Goal: Task Accomplishment & Management: Complete application form

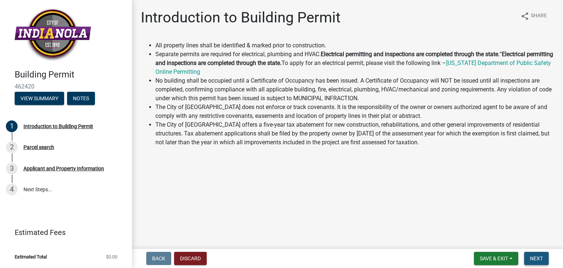
click at [540, 260] on span "Next" at bounding box center [536, 258] width 13 height 6
click at [532, 260] on span "Next" at bounding box center [536, 258] width 13 height 6
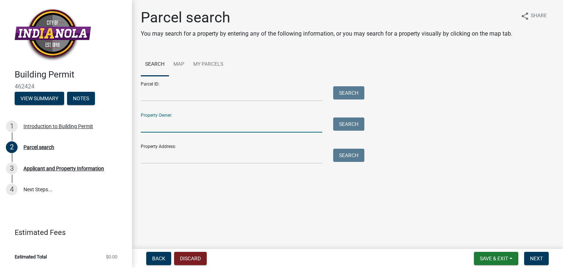
click at [163, 118] on input "Property Owner:" at bounding box center [232, 124] width 182 height 15
type input "[PERSON_NAME]"
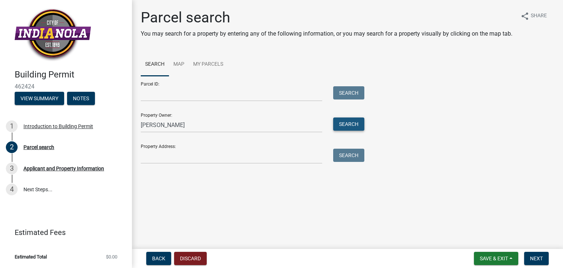
click at [341, 122] on button "Search" at bounding box center [348, 123] width 31 height 13
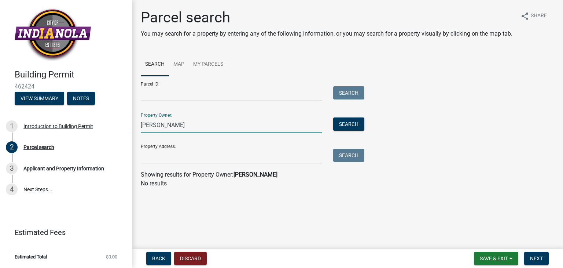
click at [197, 123] on input "[PERSON_NAME]" at bounding box center [232, 124] width 182 height 15
click at [175, 159] on input "Property Address:" at bounding box center [232, 156] width 182 height 15
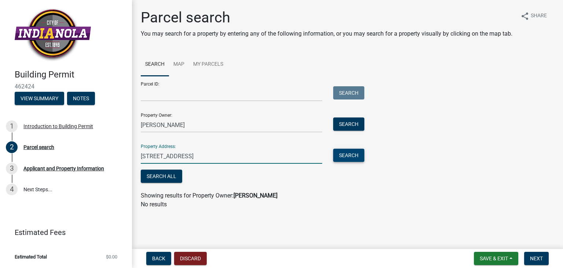
type input "[STREET_ADDRESS]"
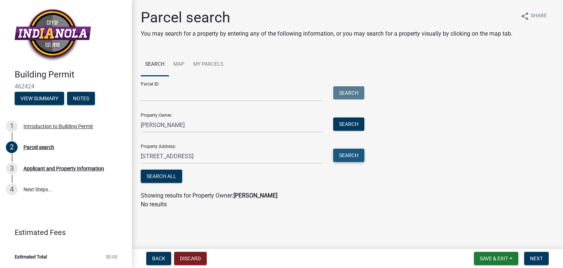
click at [354, 153] on button "Search" at bounding box center [348, 155] width 31 height 13
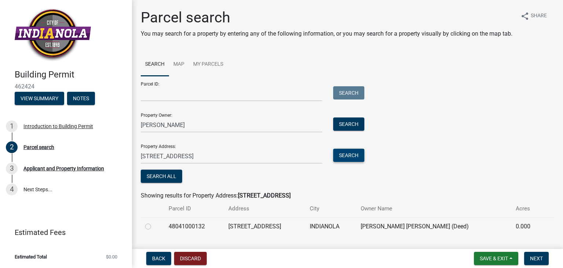
scroll to position [27, 0]
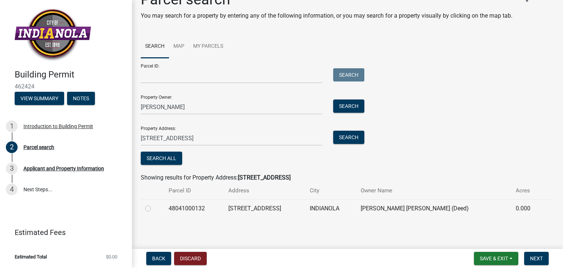
click at [154, 204] on label at bounding box center [154, 204] width 0 height 0
click at [154, 206] on input "radio" at bounding box center [156, 206] width 5 height 5
radio input "true"
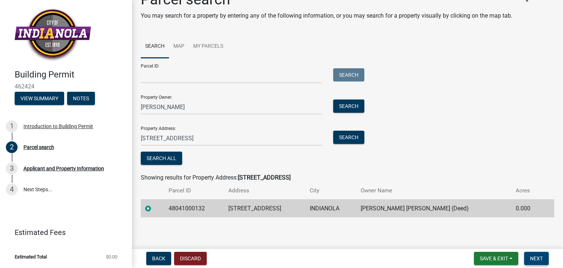
click at [542, 256] on span "Next" at bounding box center [536, 258] width 13 height 6
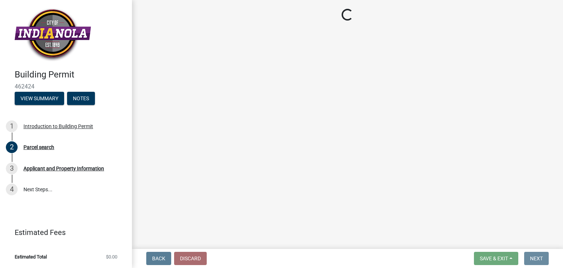
scroll to position [0, 0]
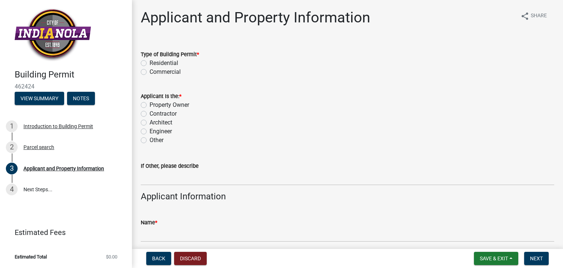
click at [150, 62] on label "Residential" at bounding box center [164, 63] width 29 height 9
click at [150, 62] on input "Residential" at bounding box center [152, 61] width 5 height 5
radio input "true"
click at [150, 106] on label "Property Owner" at bounding box center [170, 105] width 40 height 9
click at [150, 105] on input "Property Owner" at bounding box center [152, 103] width 5 height 5
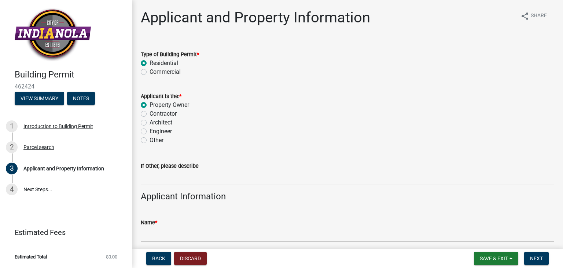
radio input "true"
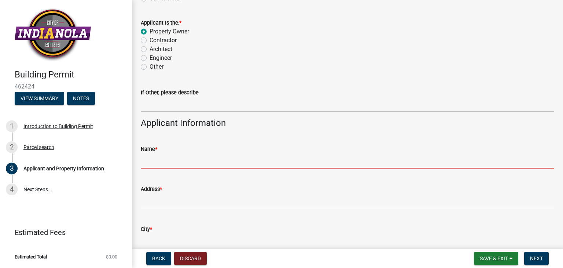
click at [172, 156] on input "Name *" at bounding box center [348, 160] width 414 height 15
type input "[PERSON_NAME]"
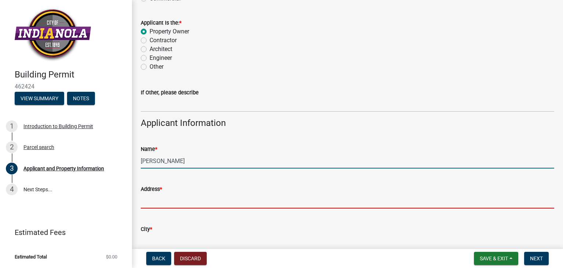
type input "[STREET_ADDRESS][PERSON_NAME]"
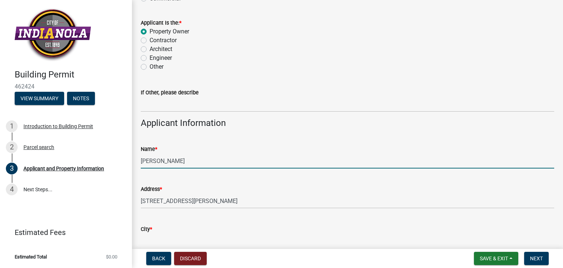
type input "Indianola"
type input "IA"
type input "50125-1583"
type input "5154192932"
type input "[PERSON_NAME][EMAIL_ADDRESS][PERSON_NAME][DOMAIN_NAME]"
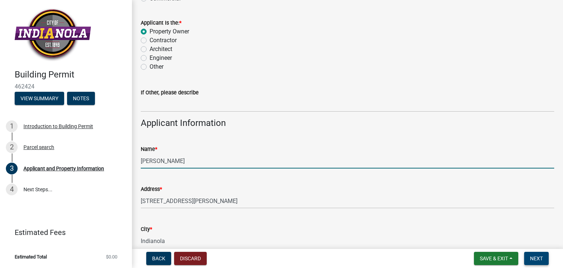
click at [544, 254] on button "Next" at bounding box center [537, 258] width 25 height 13
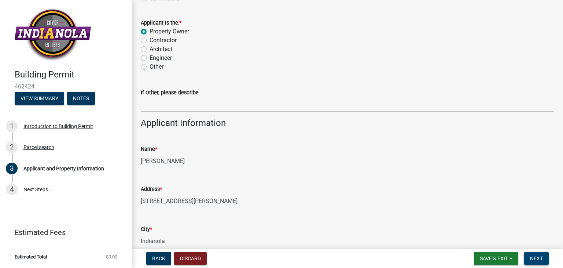
click at [536, 257] on span "Next" at bounding box center [536, 258] width 13 height 6
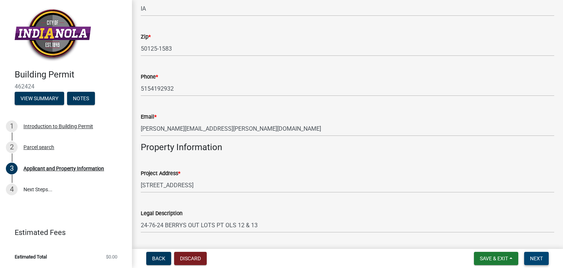
scroll to position [367, 0]
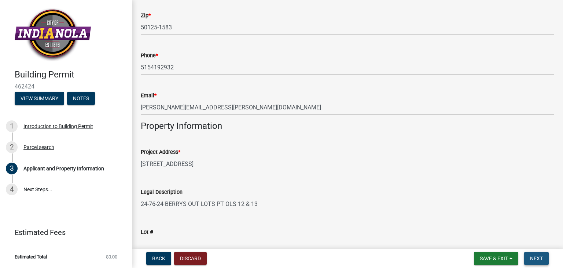
click at [531, 258] on span "Next" at bounding box center [536, 258] width 13 height 6
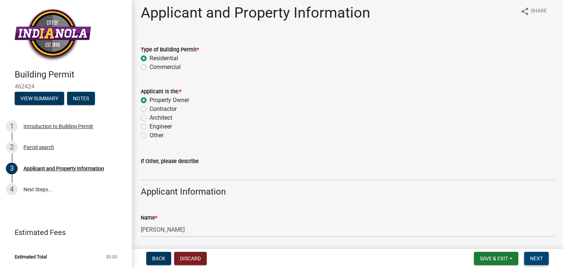
scroll to position [0, 0]
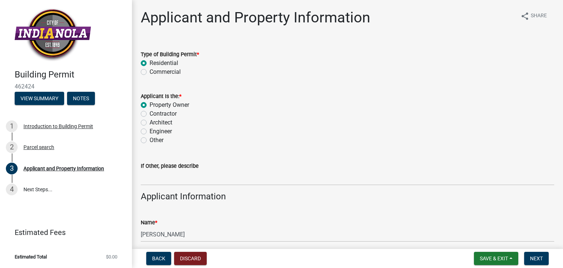
click at [150, 111] on label "Contractor" at bounding box center [163, 113] width 27 height 9
click at [150, 111] on input "Contractor" at bounding box center [152, 111] width 5 height 5
radio input "true"
click at [150, 103] on label "Property Owner" at bounding box center [170, 105] width 40 height 9
click at [150, 103] on input "Property Owner" at bounding box center [152, 103] width 5 height 5
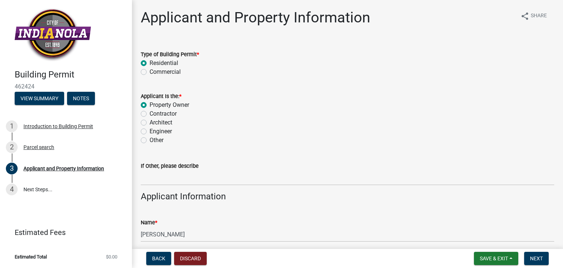
radio input "true"
click at [150, 113] on label "Contractor" at bounding box center [163, 113] width 27 height 9
click at [150, 113] on input "Contractor" at bounding box center [152, 111] width 5 height 5
radio input "true"
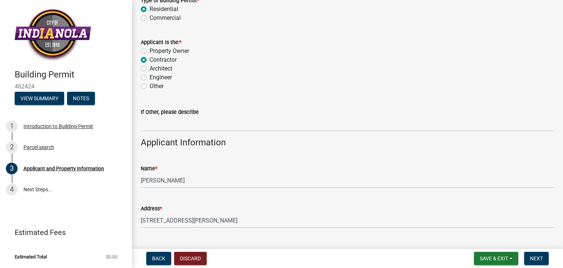
scroll to position [37, 0]
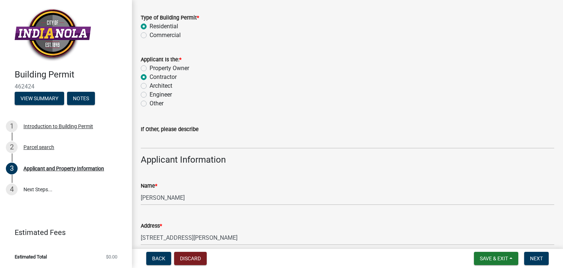
click at [150, 69] on label "Property Owner" at bounding box center [170, 68] width 40 height 9
click at [150, 69] on input "Property Owner" at bounding box center [152, 66] width 5 height 5
radio input "true"
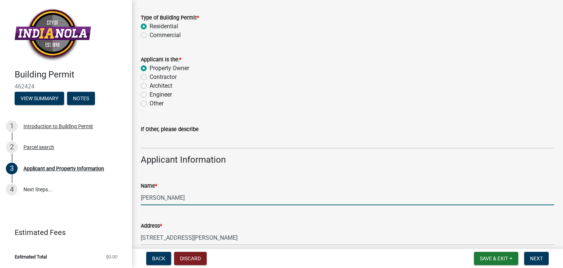
drag, startPoint x: 181, startPoint y: 201, endPoint x: 81, endPoint y: 202, distance: 100.1
click at [81, 202] on div "Building Permit 462424 View Summary Notes 1 Introduction to Building Permit 2 P…" at bounding box center [281, 134] width 563 height 268
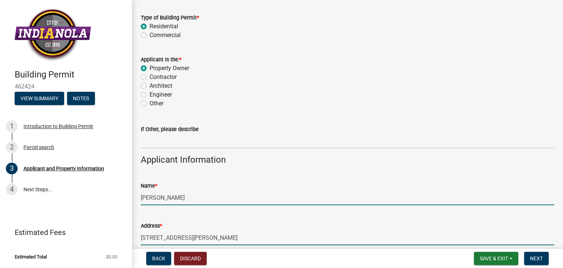
click at [171, 194] on input "[PERSON_NAME]" at bounding box center [348, 197] width 414 height 15
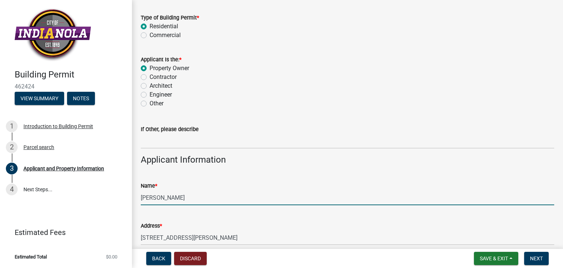
type input "[PERSON_NAME]"
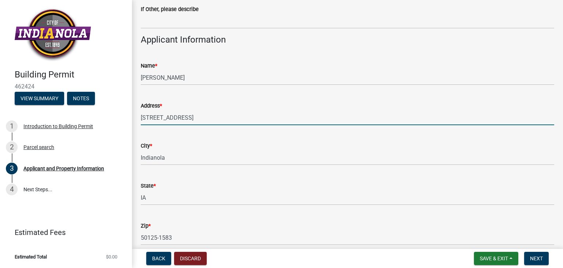
scroll to position [220, 0]
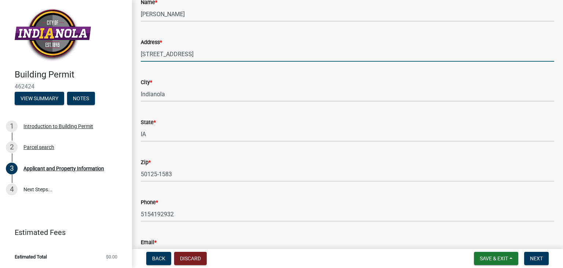
type input "[STREET_ADDRESS]"
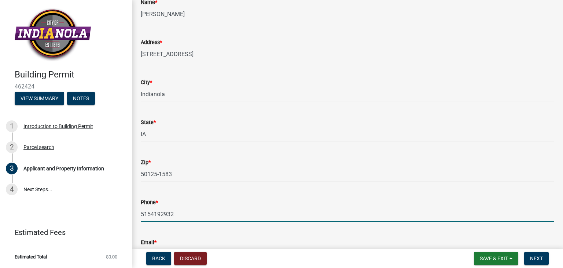
drag, startPoint x: 176, startPoint y: 215, endPoint x: 114, endPoint y: 225, distance: 62.4
click at [114, 225] on div "Building Permit 462424 View Summary Notes 1 Introduction to Building Permit 2 P…" at bounding box center [281, 134] width 563 height 268
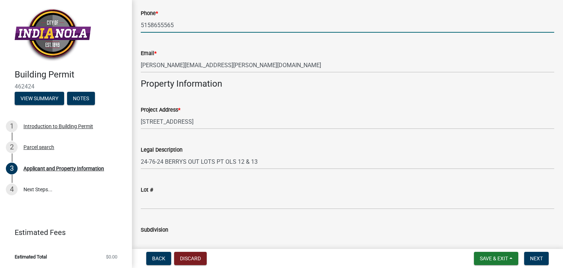
scroll to position [367, 0]
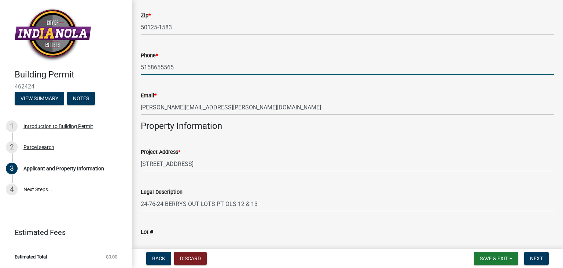
type input "5158655565"
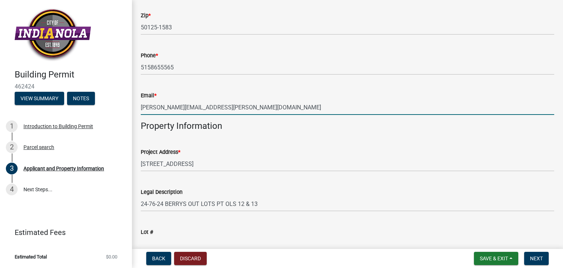
click at [205, 107] on input "[PERSON_NAME][EMAIL_ADDRESS][PERSON_NAME][DOMAIN_NAME]" at bounding box center [348, 107] width 414 height 15
type input "r"
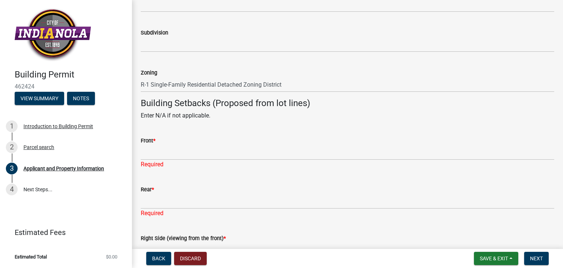
scroll to position [624, 0]
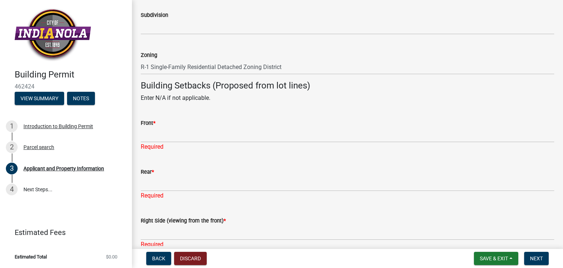
type input "[PERSON_NAME][EMAIL_ADDRESS][DOMAIN_NAME]"
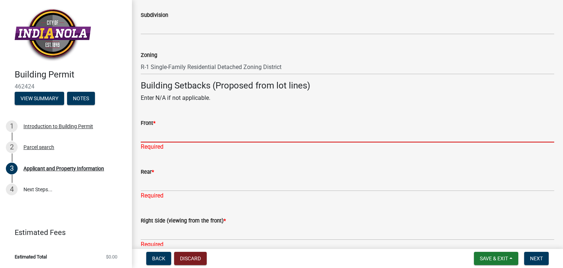
click at [161, 134] on input "Front *" at bounding box center [348, 134] width 414 height 15
type input "N/A"
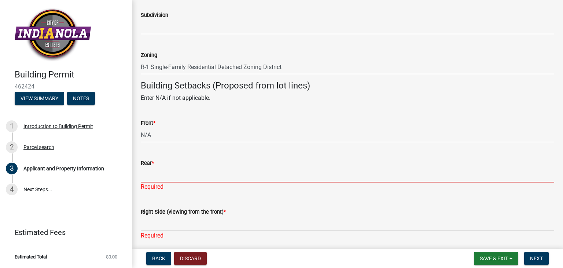
click at [165, 182] on div "Rear * Required" at bounding box center [348, 169] width 414 height 43
click at [149, 172] on input "Rear *" at bounding box center [348, 174] width 414 height 15
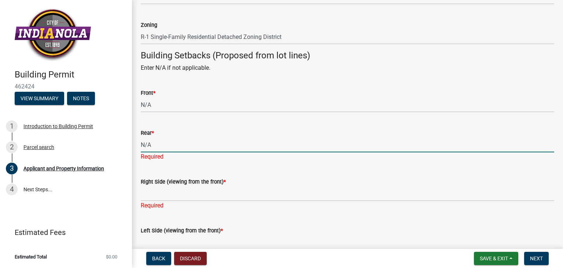
scroll to position [697, 0]
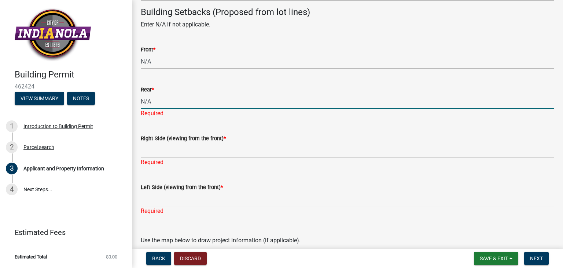
type input "N/A"
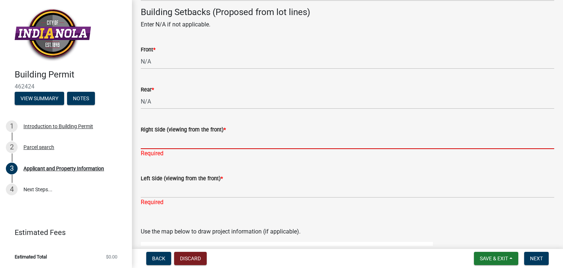
click at [151, 153] on div "Right Side (viewing from the front) * Required" at bounding box center [348, 136] width 414 height 43
type input "N/A"
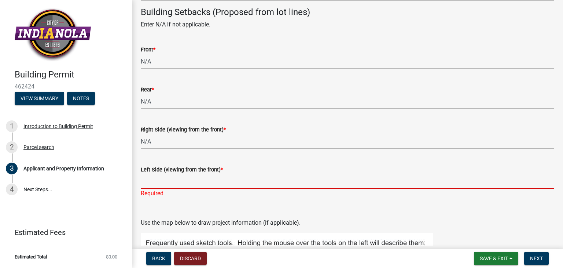
click at [164, 187] on input "Left Side (viewing from the front) *" at bounding box center [348, 181] width 414 height 15
type input "N/A"
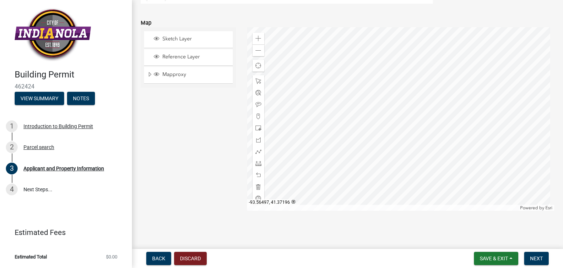
scroll to position [1018, 0]
click at [336, 130] on div at bounding box center [401, 118] width 308 height 183
click at [257, 81] on span at bounding box center [259, 81] width 6 height 6
click at [291, 127] on div at bounding box center [401, 118] width 308 height 183
click at [300, 122] on div at bounding box center [401, 118] width 308 height 183
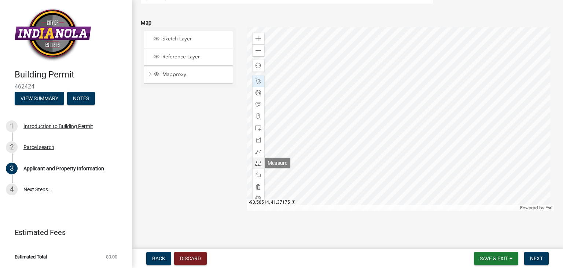
click at [257, 165] on span at bounding box center [259, 163] width 6 height 6
click at [299, 129] on div at bounding box center [401, 118] width 308 height 183
click at [299, 124] on div at bounding box center [401, 118] width 308 height 183
click at [257, 160] on span at bounding box center [259, 163] width 6 height 6
click at [289, 132] on div at bounding box center [401, 118] width 308 height 183
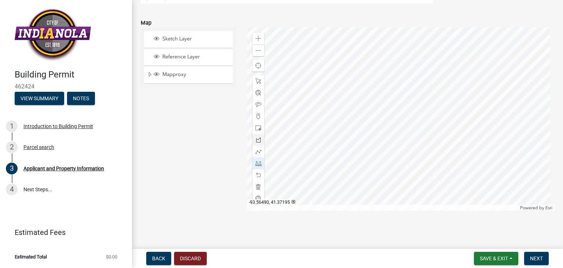
click at [301, 132] on div at bounding box center [401, 118] width 308 height 183
click at [487, 169] on div at bounding box center [401, 118] width 308 height 183
click at [477, 169] on div at bounding box center [401, 118] width 308 height 183
click at [487, 169] on div at bounding box center [401, 118] width 308 height 183
click at [482, 156] on div at bounding box center [401, 118] width 308 height 183
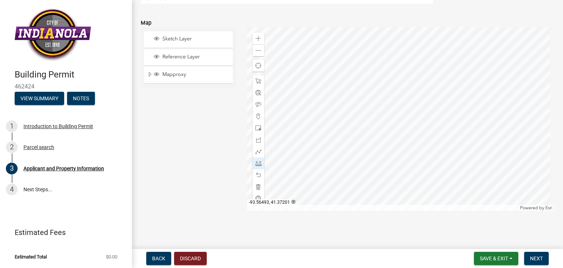
click at [309, 125] on div at bounding box center [401, 118] width 308 height 183
click at [296, 147] on div at bounding box center [401, 118] width 308 height 183
click at [256, 184] on span at bounding box center [259, 187] width 6 height 6
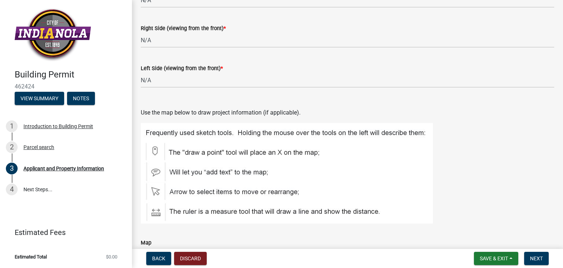
scroll to position [615, 0]
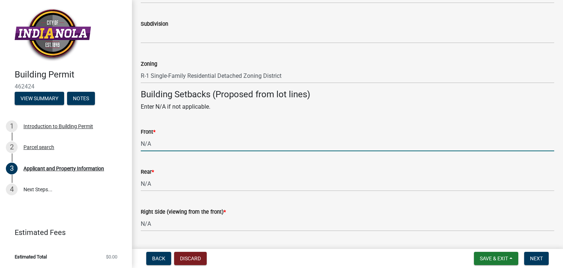
click at [159, 145] on input "N/A" at bounding box center [348, 143] width 414 height 15
type input "N"
type input "19'"
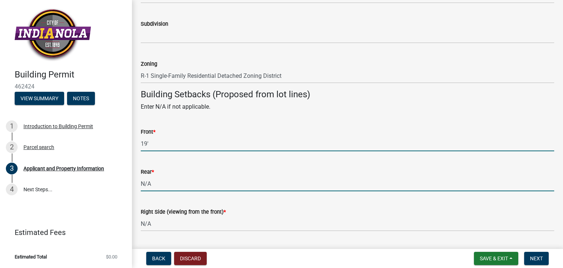
click at [158, 187] on input "N/A" at bounding box center [348, 183] width 414 height 15
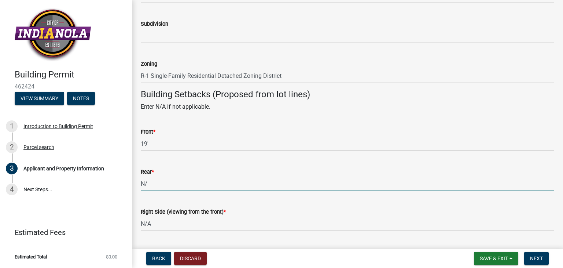
type input "N"
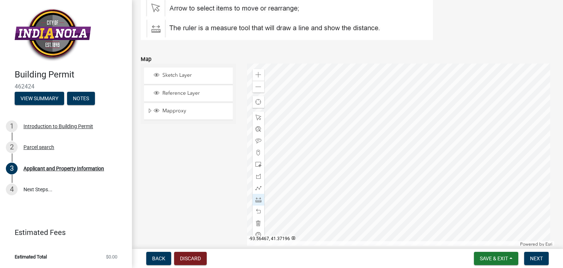
scroll to position [990, 0]
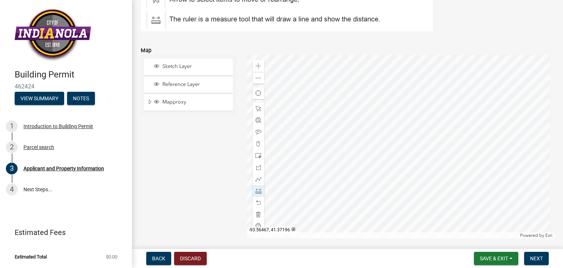
click at [379, 179] on div at bounding box center [401, 146] width 308 height 183
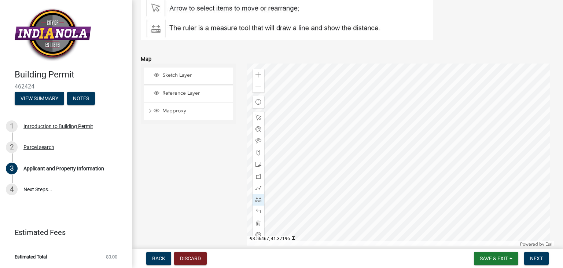
click at [379, 179] on div at bounding box center [401, 154] width 308 height 183
click at [258, 220] on span at bounding box center [259, 223] width 6 height 6
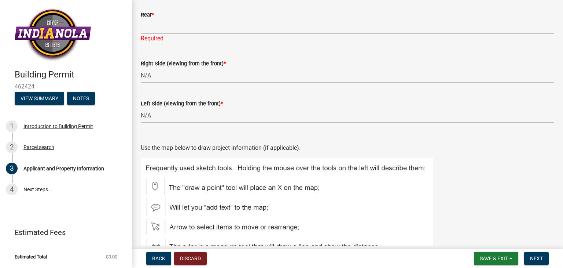
scroll to position [698, 0]
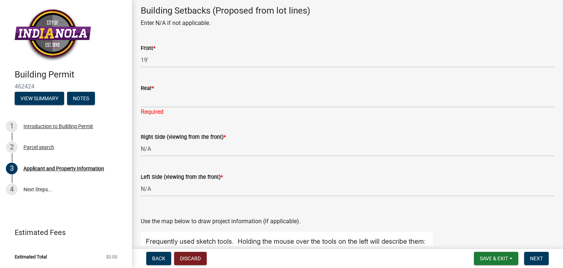
click at [168, 22] on p "Enter N/A if not applicable." at bounding box center [348, 23] width 414 height 9
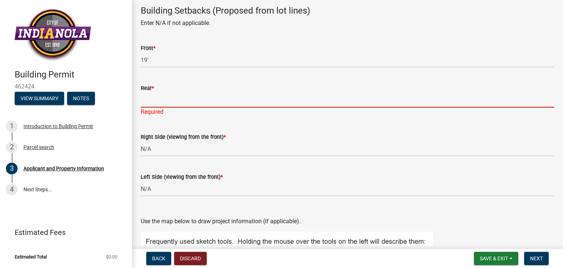
click at [150, 95] on input "Rear *" at bounding box center [348, 99] width 414 height 15
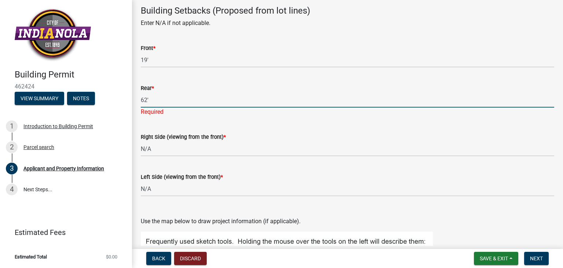
type input "62'"
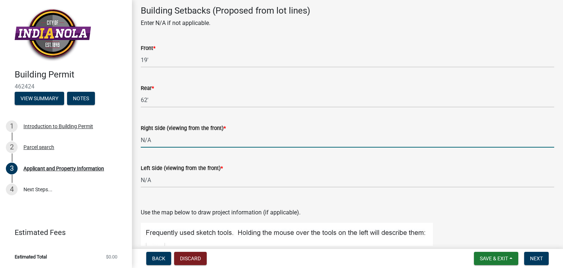
click at [170, 150] on wm-data-entity-input "Right Side (viewing from the front) * N/A" at bounding box center [348, 133] width 414 height 40
type input "N"
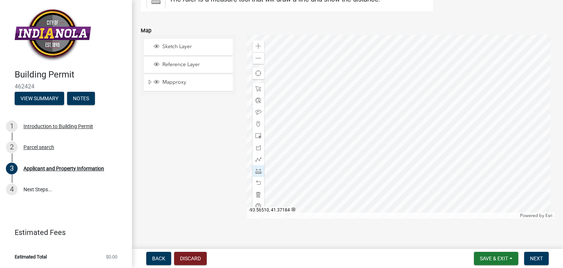
scroll to position [1018, 0]
click at [317, 196] on div at bounding box center [401, 127] width 308 height 183
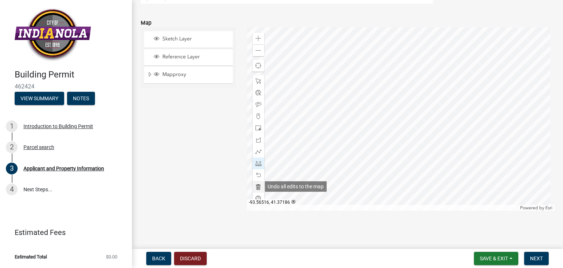
click at [256, 186] on span at bounding box center [259, 187] width 6 height 6
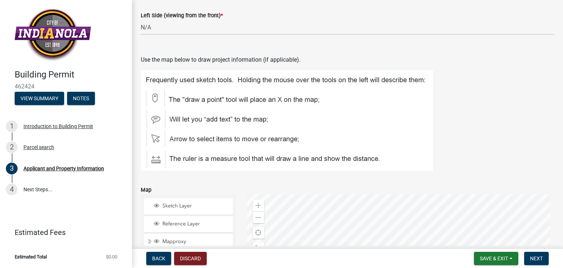
scroll to position [770, 0]
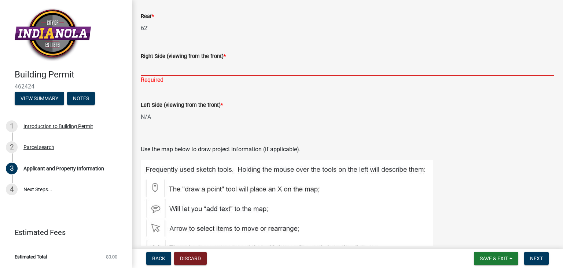
click at [164, 72] on input "Right Side (viewing from the front) *" at bounding box center [348, 68] width 414 height 15
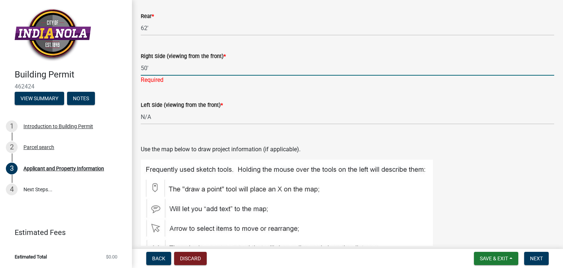
type input "50'"
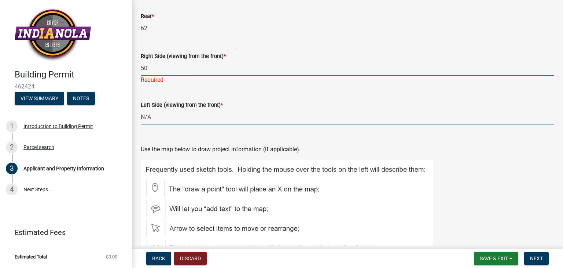
click at [153, 117] on wm-data-entity-input "Left Side (viewing from the front) * N/A" at bounding box center [348, 110] width 414 height 40
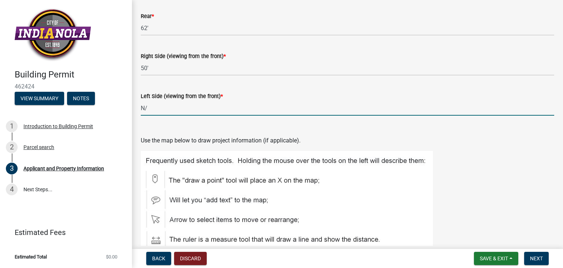
type input "N"
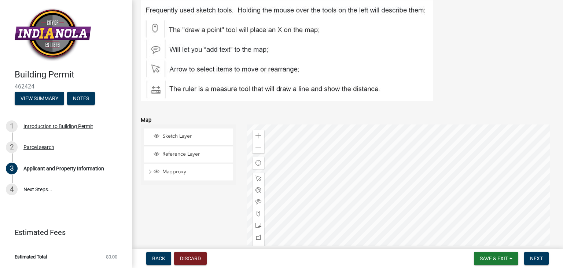
scroll to position [954, 0]
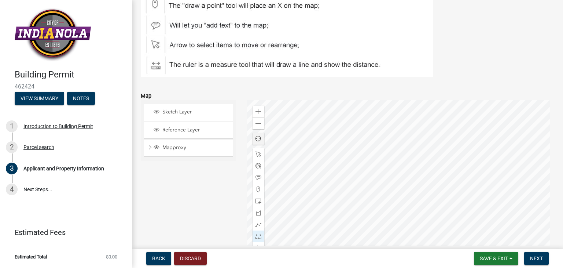
click at [318, 167] on div at bounding box center [401, 191] width 308 height 183
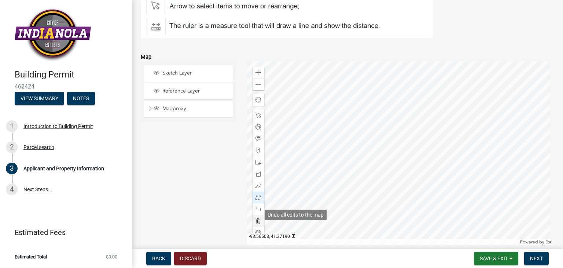
scroll to position [999, 0]
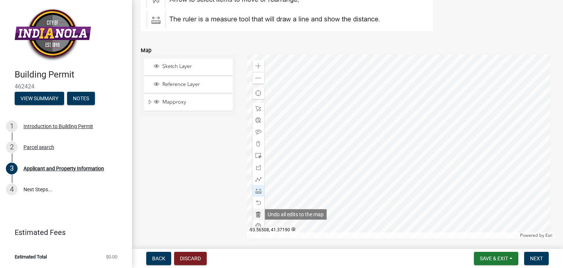
click at [257, 213] on span at bounding box center [259, 214] width 6 height 6
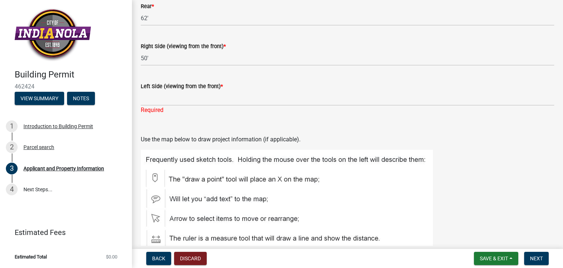
scroll to position [779, 0]
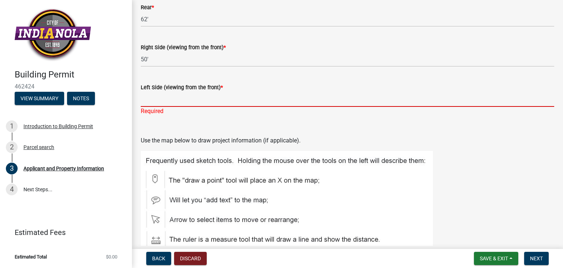
click at [209, 104] on input "Left Side (viewing from the front) *" at bounding box center [348, 99] width 414 height 15
click at [205, 98] on input "Left Side (viewing from the front) *" at bounding box center [348, 99] width 414 height 15
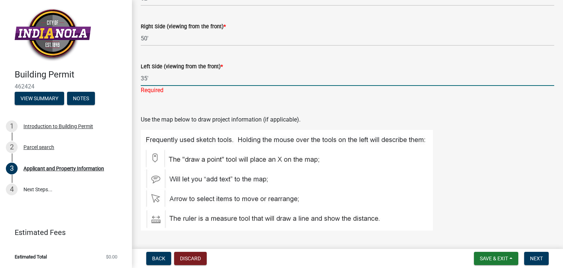
scroll to position [853, 0]
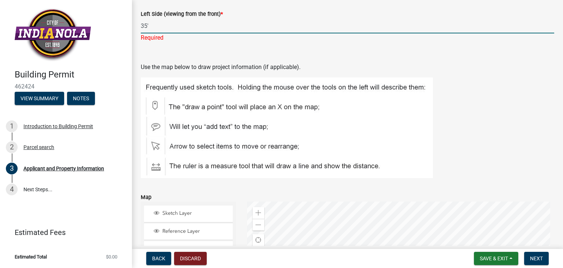
type input "35'"
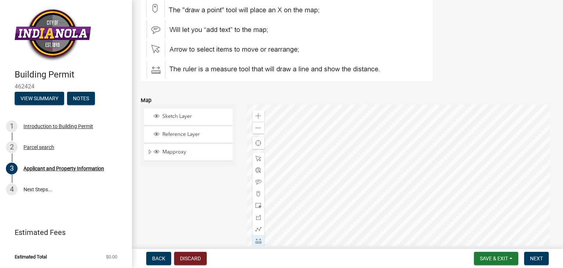
scroll to position [926, 0]
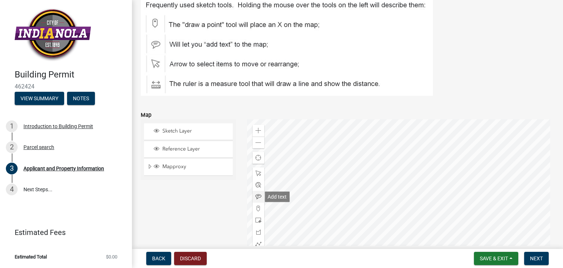
click at [256, 197] on span at bounding box center [259, 197] width 6 height 6
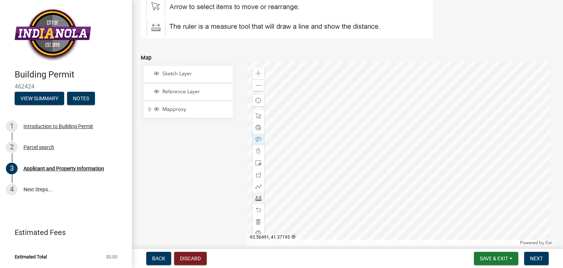
click at [314, 179] on div at bounding box center [401, 153] width 308 height 183
click at [256, 149] on span at bounding box center [259, 151] width 6 height 6
click at [334, 101] on div at bounding box center [401, 153] width 308 height 183
click at [333, 107] on div at bounding box center [401, 153] width 308 height 183
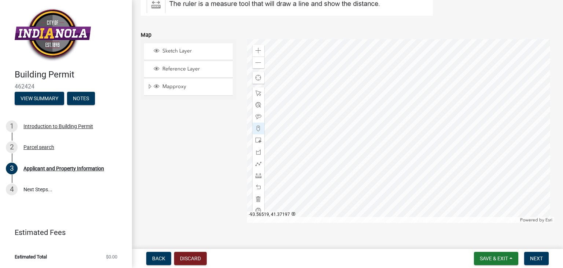
scroll to position [1018, 0]
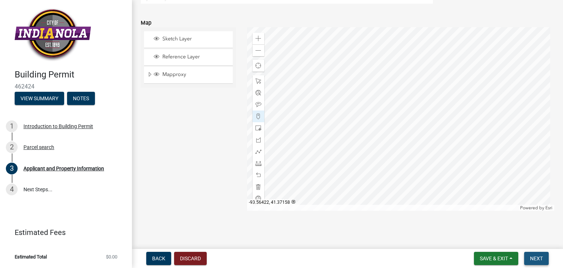
click at [535, 258] on span "Next" at bounding box center [536, 258] width 13 height 6
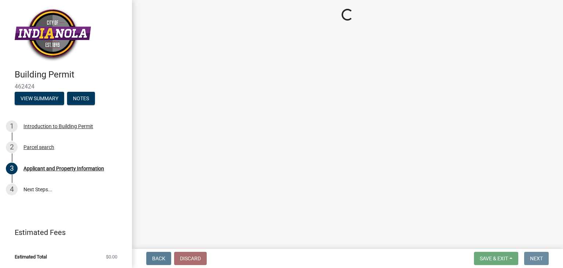
scroll to position [0, 0]
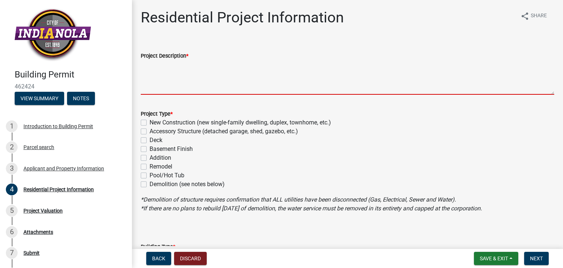
click at [183, 85] on textarea "Project Description *" at bounding box center [348, 77] width 414 height 34
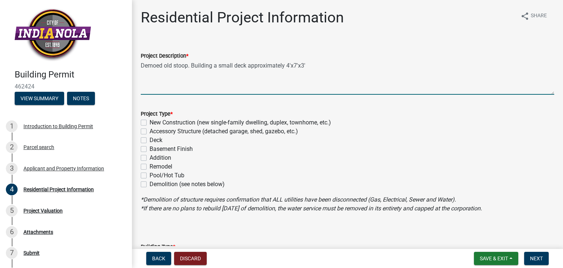
type textarea "Demoed old stoop. Building a small deck approximately 4'x7'x3'"
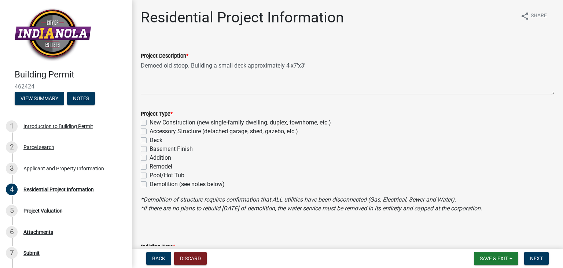
click at [150, 138] on label "Deck" at bounding box center [156, 140] width 13 height 9
click at [150, 138] on input "Deck" at bounding box center [152, 138] width 5 height 5
checkbox input "true"
checkbox input "false"
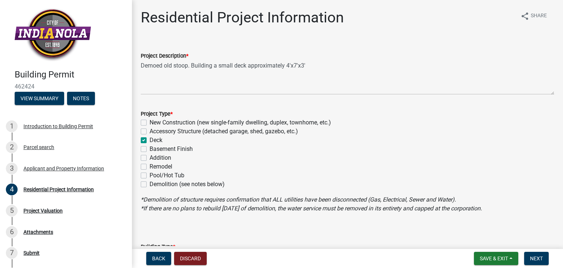
checkbox input "true"
checkbox input "false"
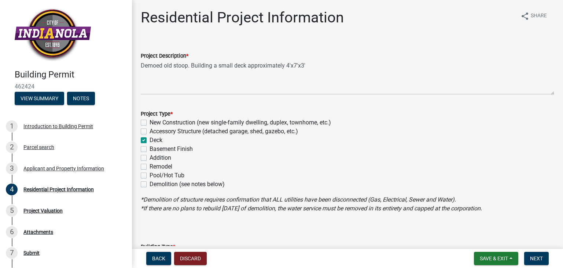
checkbox input "false"
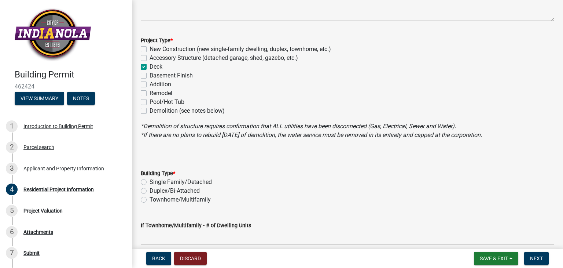
scroll to position [110, 0]
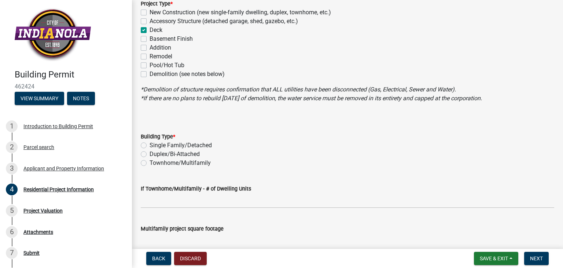
click at [150, 145] on label "Single Family/Detached" at bounding box center [181, 145] width 62 height 9
click at [150, 145] on input "Single Family/Detached" at bounding box center [152, 143] width 5 height 5
radio input "true"
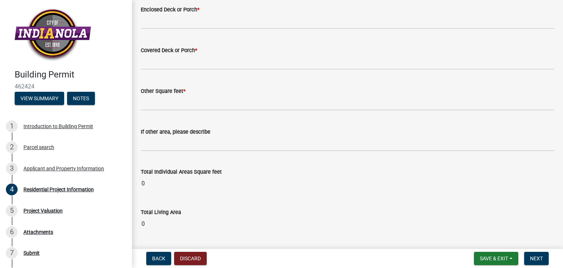
scroll to position [681, 0]
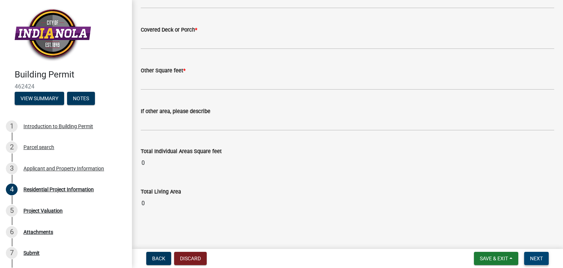
click at [534, 262] on button "Next" at bounding box center [537, 258] width 25 height 13
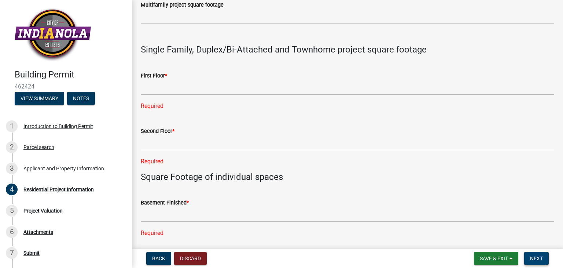
scroll to position [329, 0]
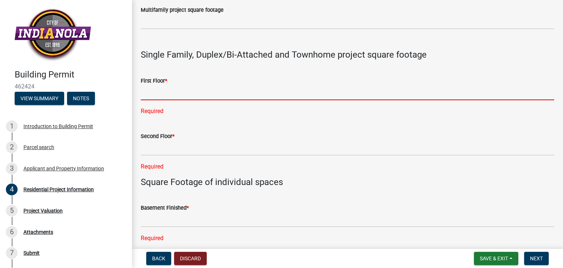
click at [152, 97] on input "text" at bounding box center [348, 92] width 414 height 15
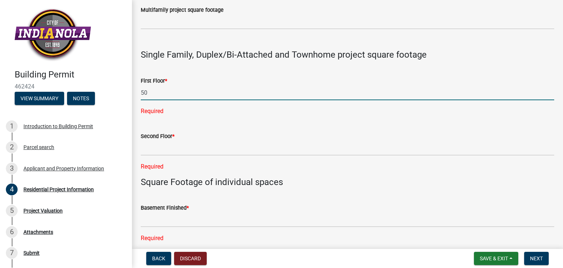
type input "50"
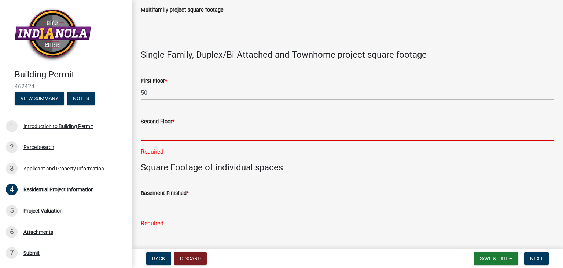
click at [150, 148] on div "Second Floor * Required" at bounding box center [348, 132] width 414 height 50
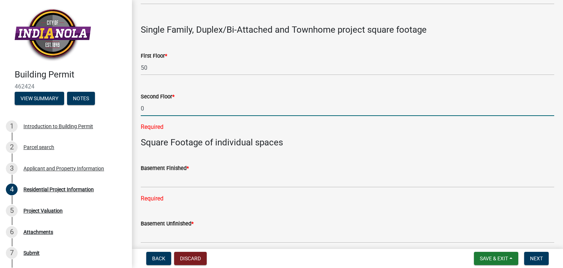
scroll to position [365, 0]
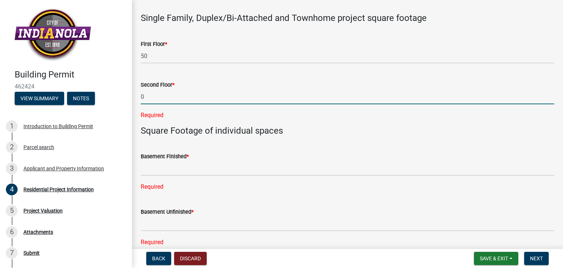
type input "0"
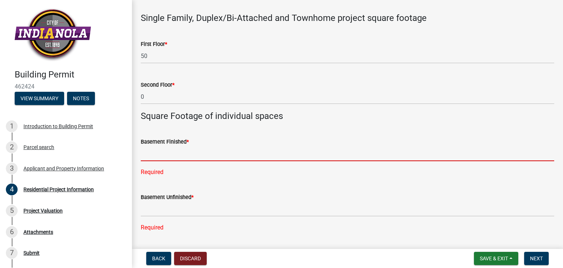
click at [150, 166] on div "Basement Finished * Required" at bounding box center [348, 152] width 414 height 50
type input "0"
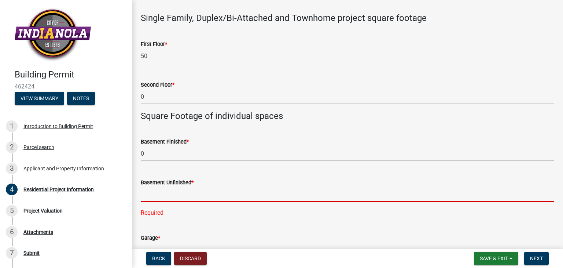
click at [165, 213] on div "Basement Unfinished * Required" at bounding box center [348, 193] width 414 height 50
type input "0"
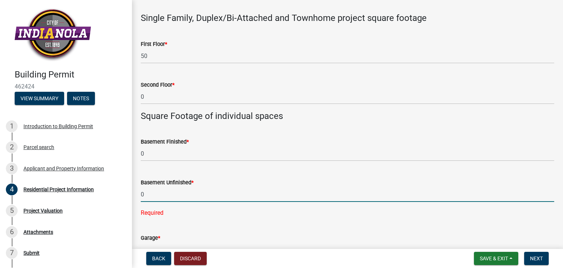
scroll to position [402, 0]
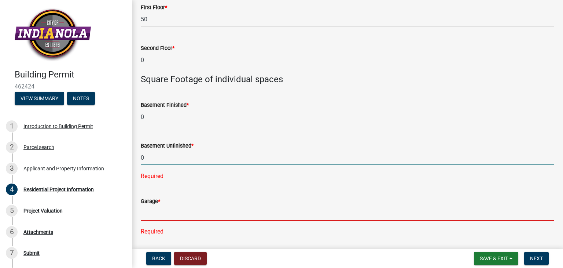
click at [160, 212] on div "Garage * Required" at bounding box center [348, 211] width 414 height 50
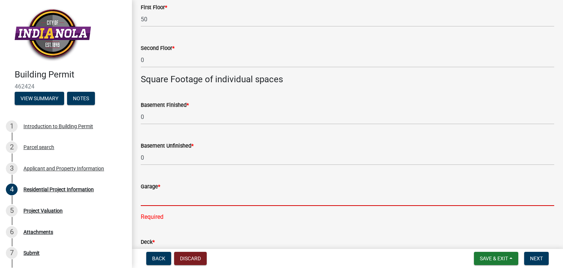
type input "0"
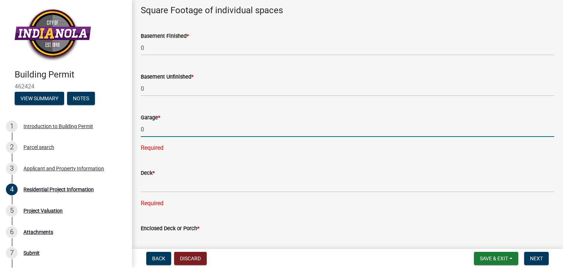
scroll to position [475, 0]
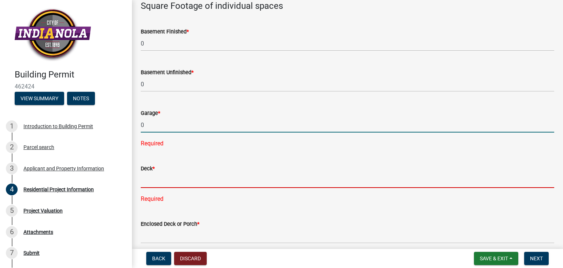
click at [158, 179] on div "Deck * Required" at bounding box center [348, 179] width 414 height 50
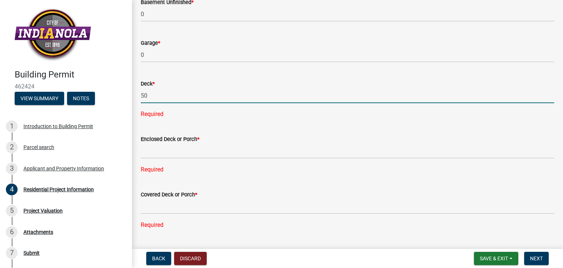
scroll to position [549, 0]
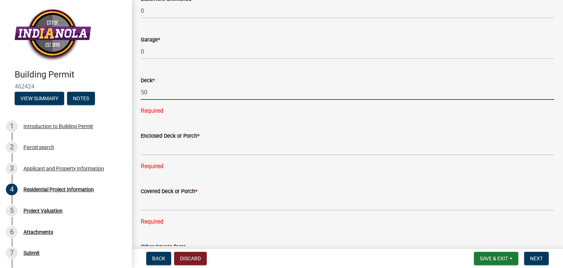
type input "50"
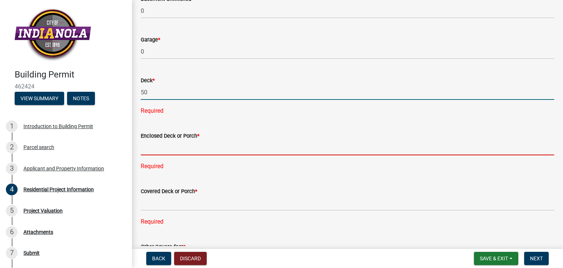
click at [156, 150] on div "Enclosed Deck or Porch * Required" at bounding box center [348, 146] width 414 height 50
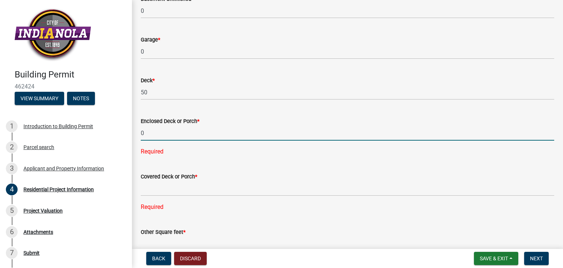
type input "0"
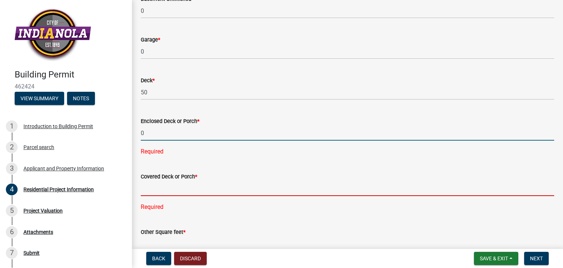
click at [158, 187] on div "Covered Deck or Porch * Required" at bounding box center [348, 187] width 414 height 50
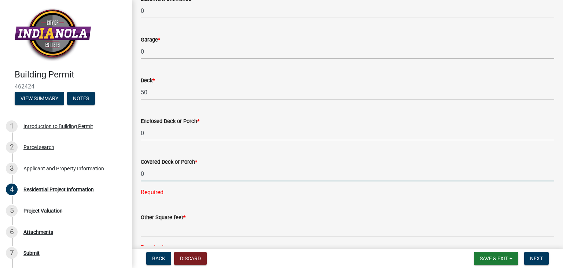
type input "0"
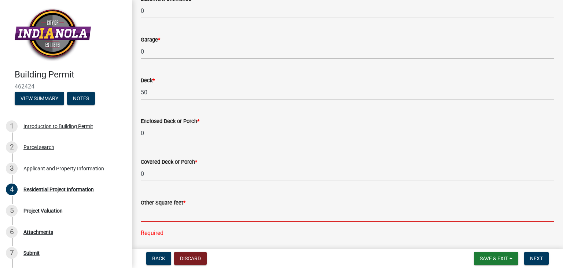
click at [158, 229] on div "Other Square feet * Required" at bounding box center [348, 213] width 414 height 50
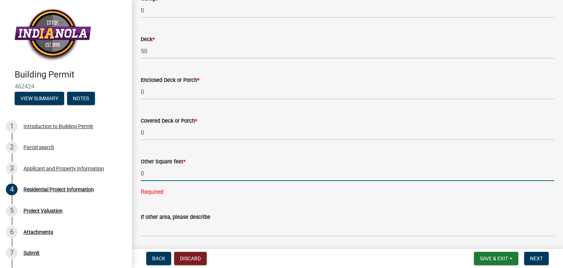
scroll to position [622, 0]
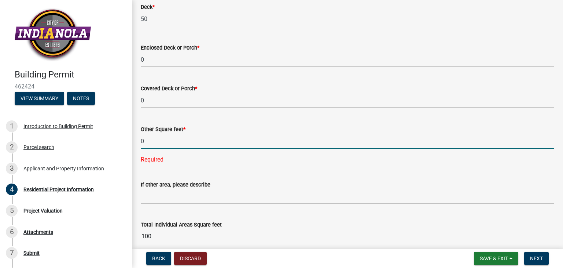
type input "0"
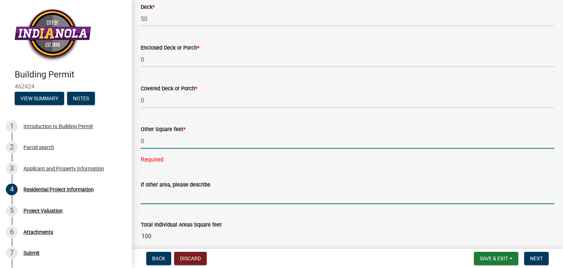
click at [161, 195] on wm-data-entity-input "If other area, please describe" at bounding box center [348, 190] width 414 height 40
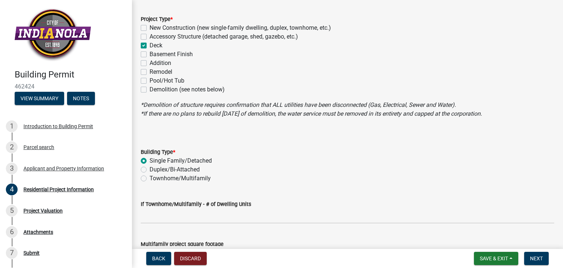
scroll to position [94, 0]
type input "0"
click at [150, 161] on label "Single Family/Detached" at bounding box center [181, 161] width 62 height 9
click at [150, 161] on input "Single Family/Detached" at bounding box center [152, 159] width 5 height 5
click at [243, 183] on wm-data-entity-input "Building Type * Single Family/Detached Duplex/Bi-Attached Townhome/Multifamily" at bounding box center [348, 164] width 414 height 51
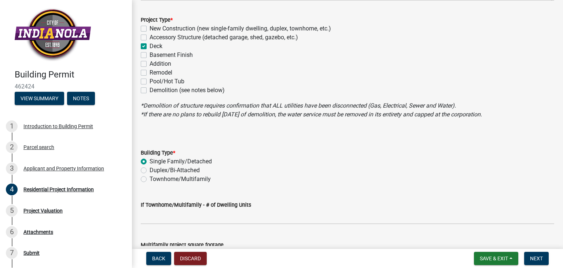
click at [150, 162] on label "Single Family/Detached" at bounding box center [181, 161] width 62 height 9
click at [150, 162] on input "Single Family/Detached" at bounding box center [152, 159] width 5 height 5
click at [148, 134] on wm-data-entity-input "*Demolition of structure requires confirmation that ALL utilities have been dis…" at bounding box center [348, 120] width 414 height 38
click at [150, 169] on label "Duplex/Bi-Attached" at bounding box center [175, 170] width 50 height 9
click at [150, 169] on input "Duplex/Bi-Attached" at bounding box center [152, 168] width 5 height 5
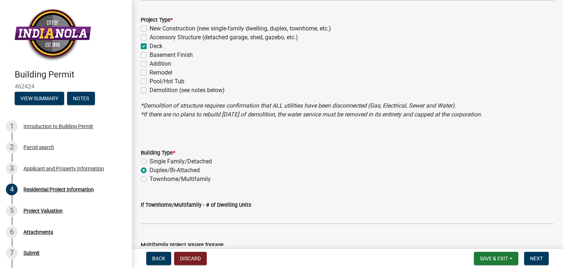
radio input "true"
click at [150, 160] on label "Single Family/Detached" at bounding box center [181, 161] width 62 height 9
click at [150, 160] on input "Single Family/Detached" at bounding box center [152, 159] width 5 height 5
radio input "true"
click at [150, 177] on label "Townhome/Multifamily" at bounding box center [180, 179] width 61 height 9
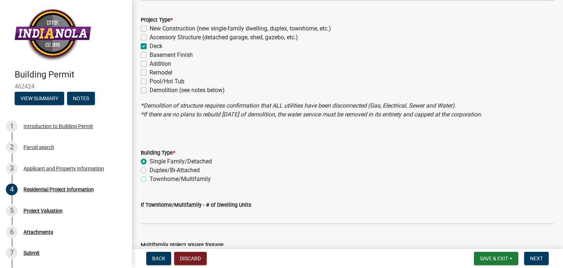
click at [150, 177] on input "Townhome/Multifamily" at bounding box center [152, 177] width 5 height 5
radio input "true"
click at [150, 162] on label "Single Family/Detached" at bounding box center [181, 161] width 62 height 9
click at [150, 162] on input "Single Family/Detached" at bounding box center [152, 159] width 5 height 5
radio input "true"
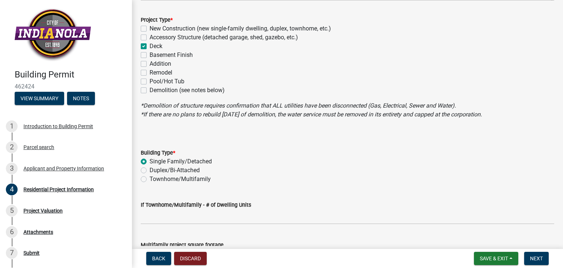
scroll to position [0, 0]
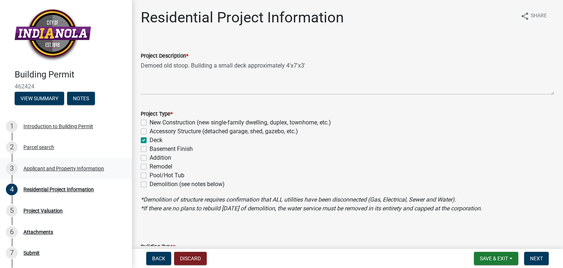
click at [69, 171] on div "3 Applicant and Property Information" at bounding box center [63, 169] width 114 height 12
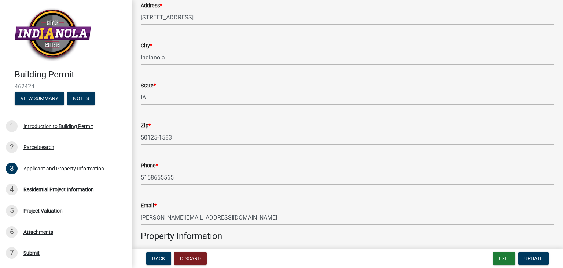
scroll to position [550, 0]
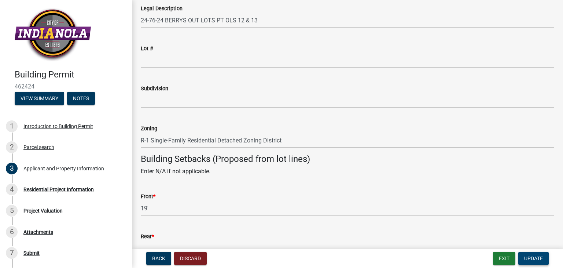
click at [535, 262] on button "Update" at bounding box center [534, 258] width 30 height 13
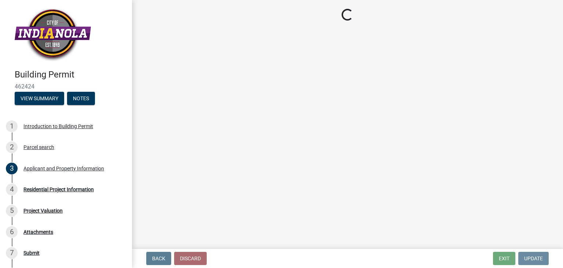
scroll to position [0, 0]
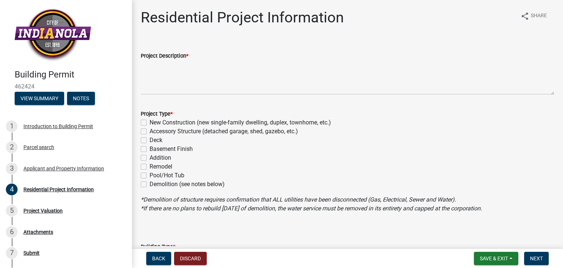
click at [150, 141] on label "Deck" at bounding box center [156, 140] width 13 height 9
click at [150, 140] on input "Deck" at bounding box center [152, 138] width 5 height 5
checkbox input "true"
checkbox input "false"
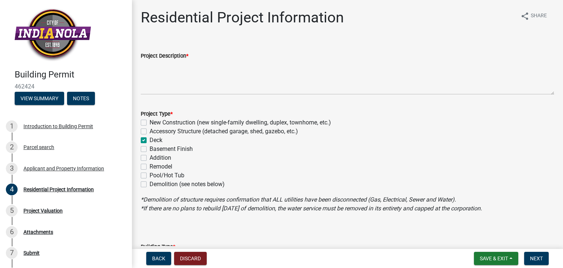
checkbox input "true"
checkbox input "false"
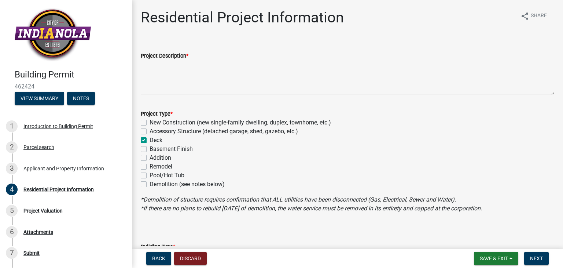
checkbox input "false"
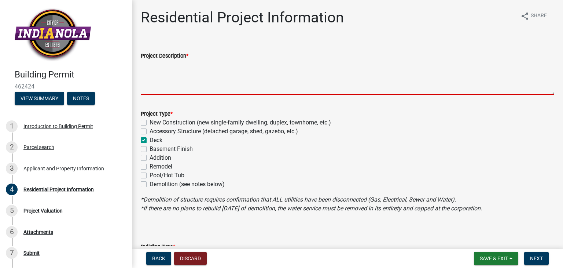
click at [188, 73] on textarea "Project Description *" at bounding box center [348, 77] width 414 height 34
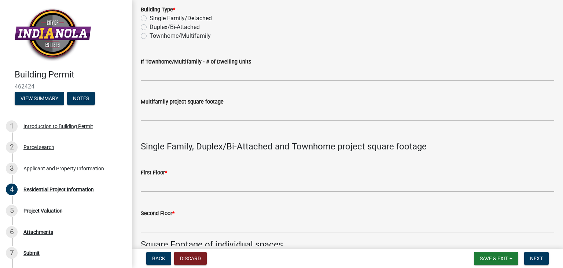
scroll to position [257, 0]
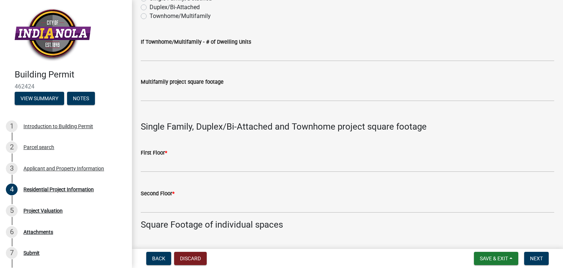
type textarea "Demoed old stoop building 4'x7'x3' deck to front door."
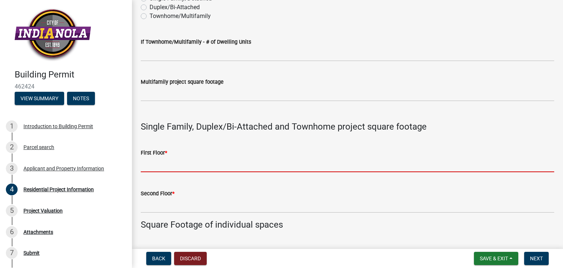
click at [161, 160] on input "text" at bounding box center [348, 164] width 414 height 15
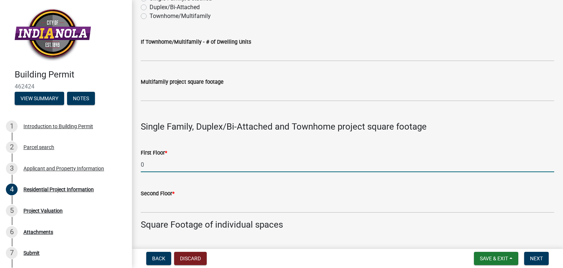
type input "0"
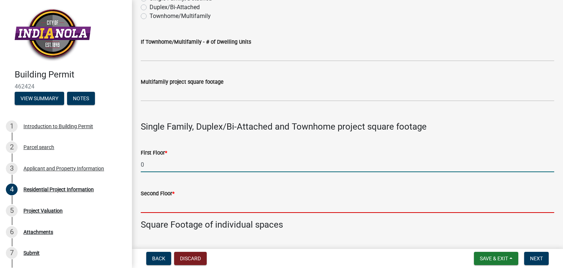
click at [157, 200] on input "text" at bounding box center [348, 205] width 414 height 15
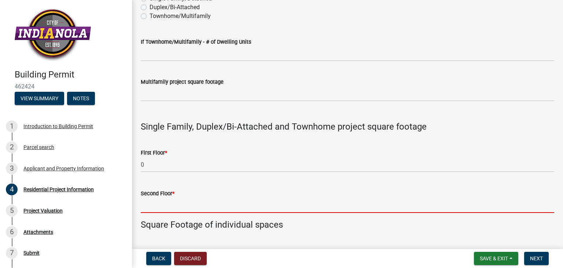
type input "0"
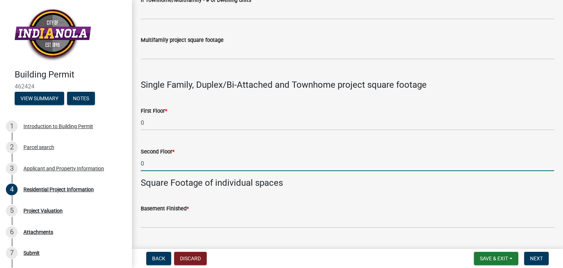
scroll to position [330, 0]
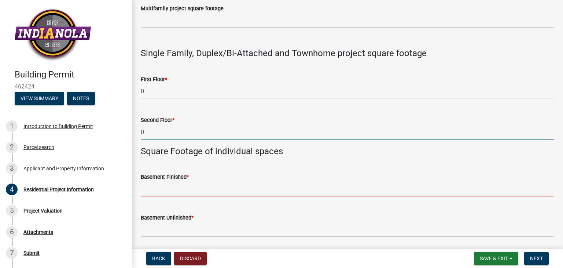
click at [176, 190] on input "text" at bounding box center [348, 188] width 414 height 15
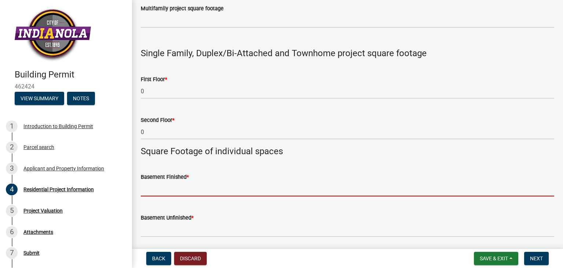
type input "0"
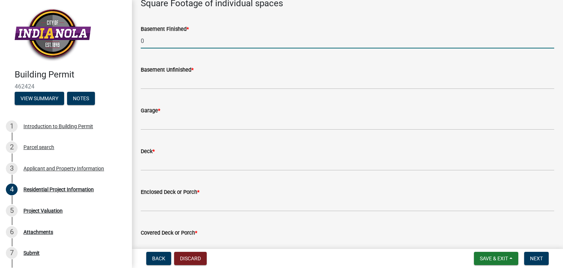
scroll to position [477, 0]
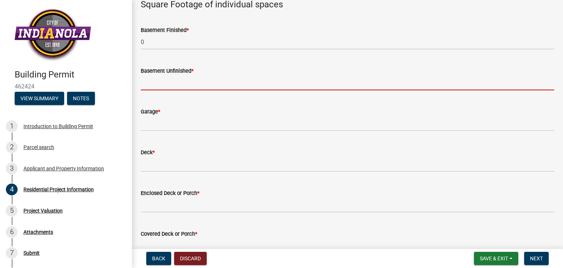
click at [159, 83] on input "text" at bounding box center [348, 82] width 414 height 15
type input "0"
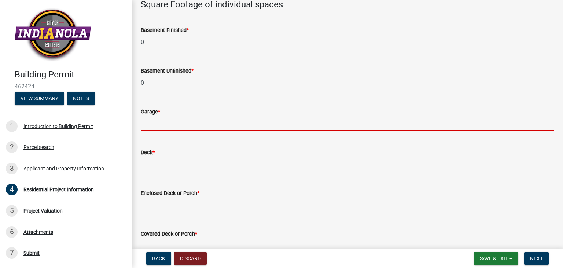
click at [163, 117] on input "text" at bounding box center [348, 123] width 414 height 15
type input "0"
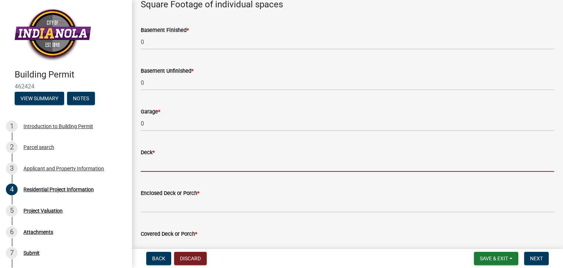
click at [150, 159] on input "text" at bounding box center [348, 164] width 414 height 15
type input "50"
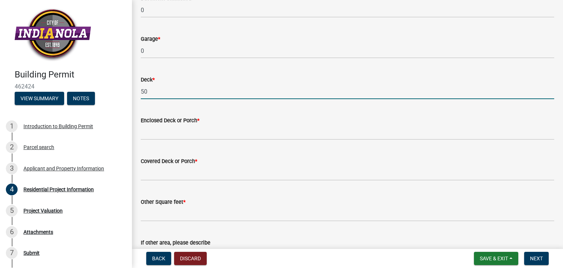
scroll to position [550, 0]
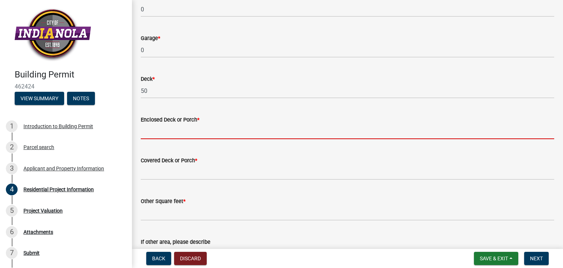
click at [157, 132] on input "text" at bounding box center [348, 131] width 414 height 15
type input "0"
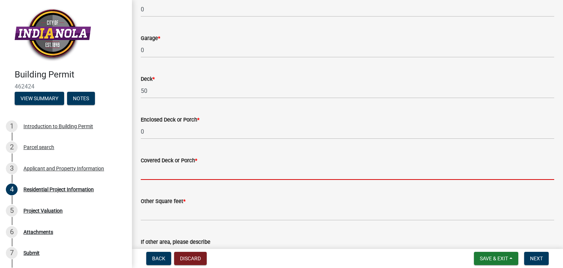
click at [182, 171] on input "text" at bounding box center [348, 172] width 414 height 15
type input "0"
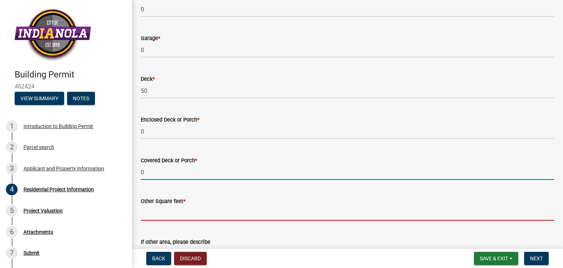
click at [180, 209] on input "text" at bounding box center [348, 212] width 414 height 15
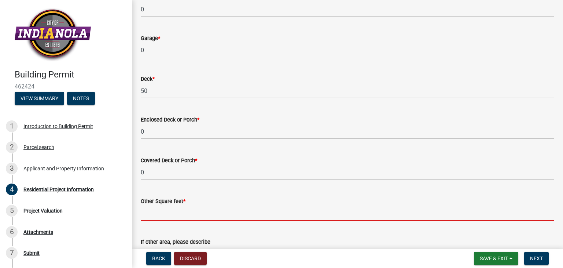
type input "0"
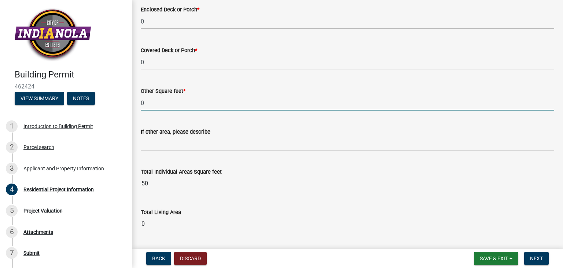
scroll to position [681, 0]
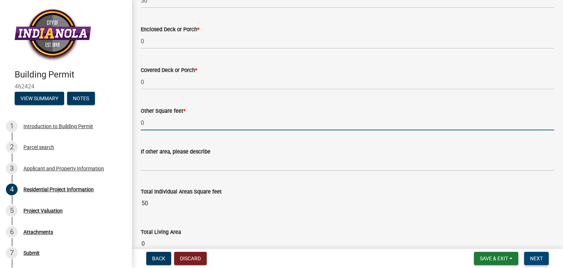
click at [535, 257] on span "Next" at bounding box center [536, 258] width 13 height 6
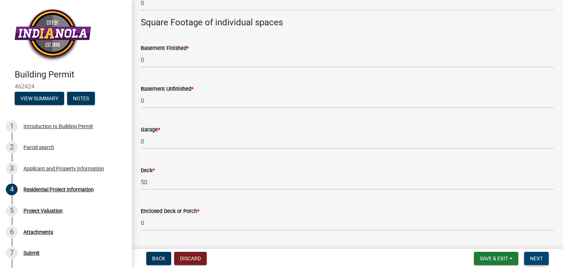
scroll to position [622, 0]
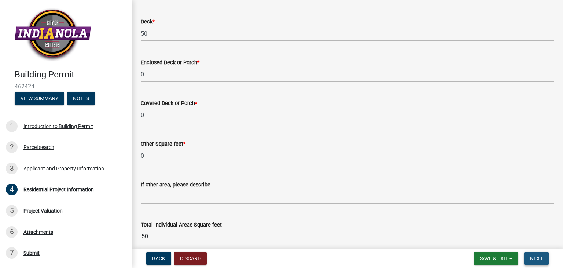
click at [536, 259] on span "Next" at bounding box center [536, 258] width 13 height 6
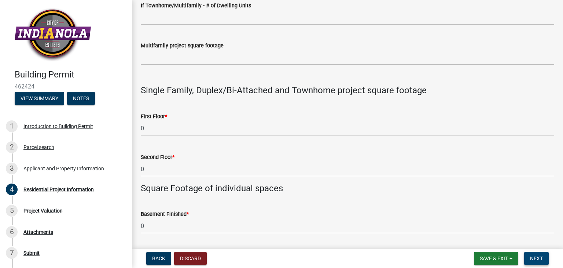
scroll to position [255, 0]
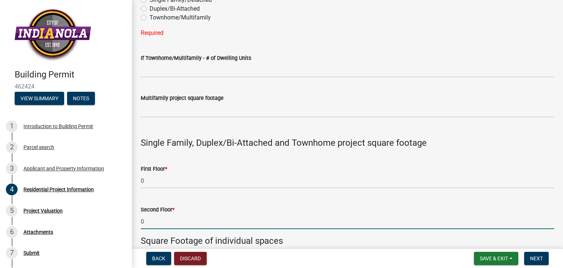
click at [147, 219] on input "0" at bounding box center [348, 221] width 414 height 15
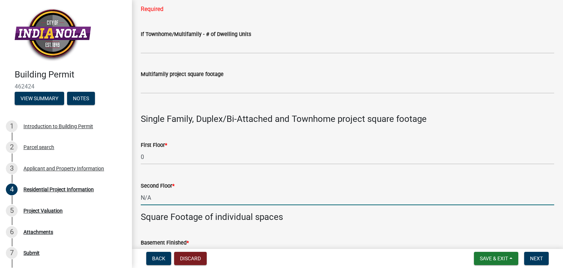
scroll to position [292, 0]
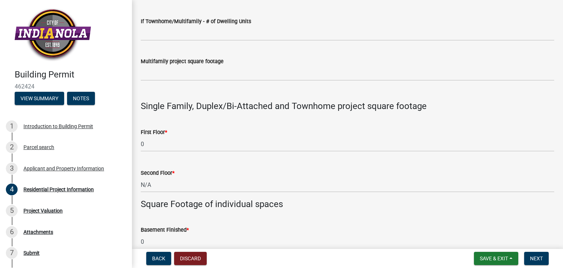
type input "0"
click at [157, 244] on div "Building Permit 462424 View Summary Notes 1 Introduction to Building Permit 2 P…" at bounding box center [281, 134] width 563 height 268
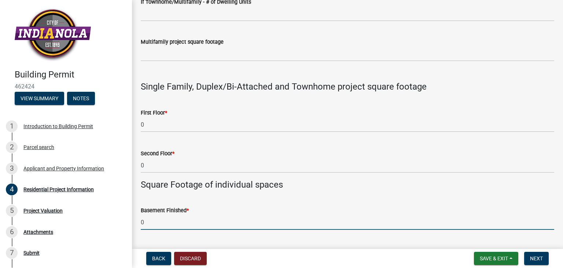
click at [150, 220] on input "0" at bounding box center [348, 222] width 414 height 15
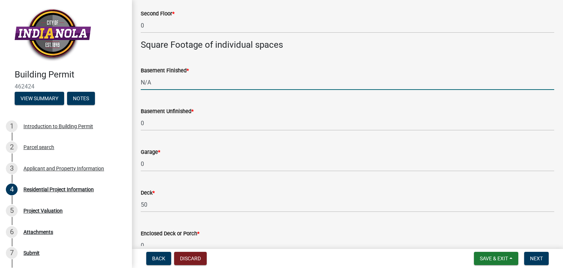
scroll to position [458, 0]
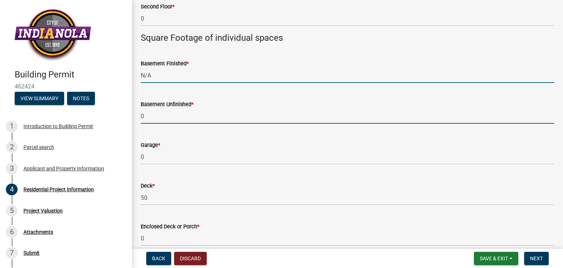
type input "0"
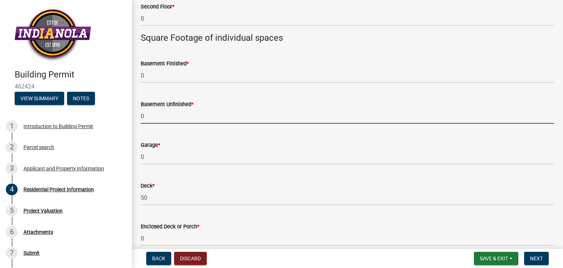
click at [160, 112] on input "0" at bounding box center [348, 116] width 414 height 15
click at [158, 115] on input "0" at bounding box center [348, 116] width 414 height 15
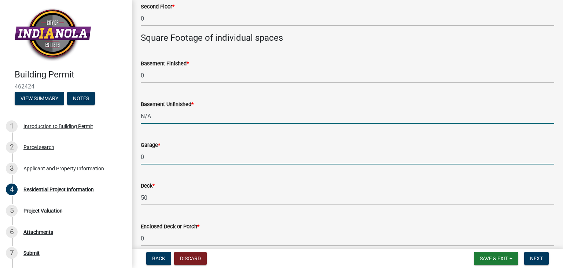
type input "0"
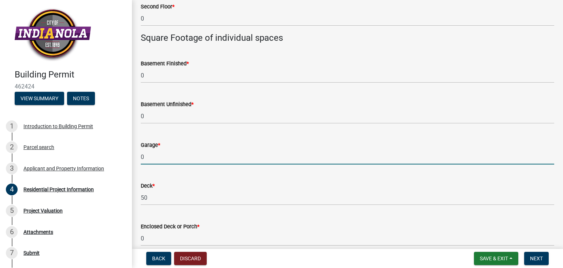
click at [150, 154] on input "0" at bounding box center [348, 156] width 414 height 15
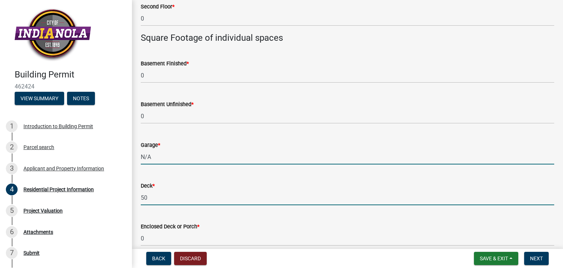
type input "0"
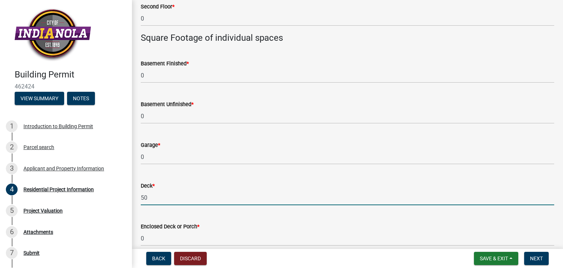
click at [148, 201] on input "50" at bounding box center [348, 197] width 414 height 15
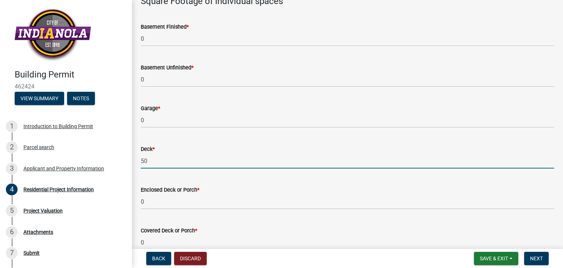
scroll to position [532, 0]
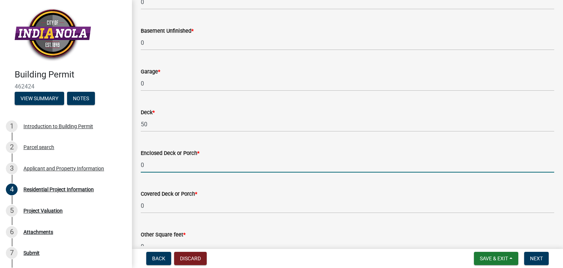
click at [150, 164] on input "0" at bounding box center [348, 164] width 414 height 15
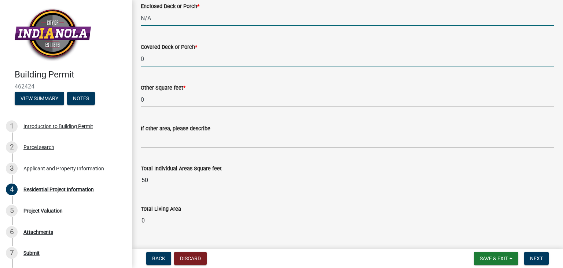
type input "0"
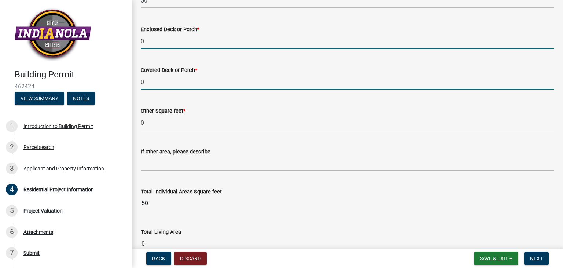
click at [151, 63] on div "Covered Deck or Porch * 0" at bounding box center [348, 72] width 414 height 34
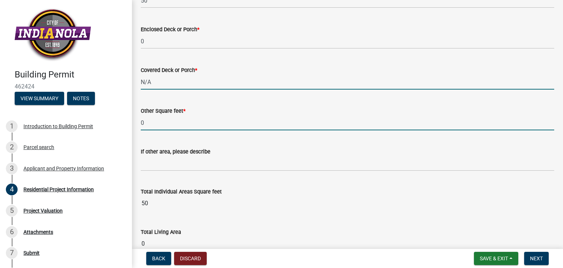
type input "0"
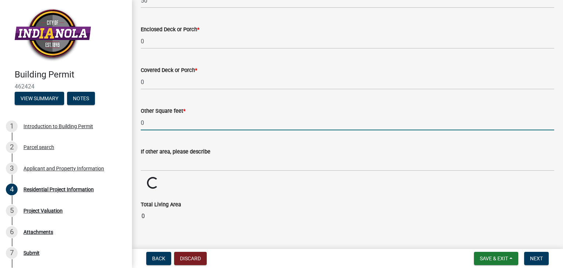
click at [161, 122] on input "0" at bounding box center [348, 122] width 414 height 15
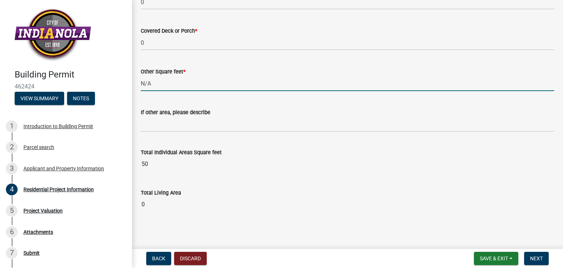
scroll to position [696, 0]
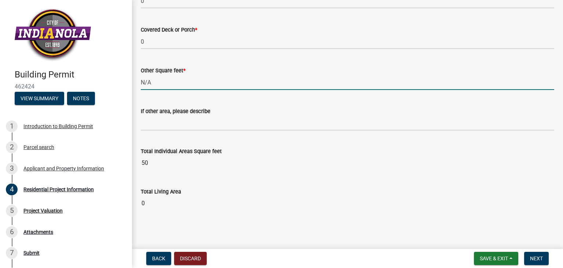
type input "0"
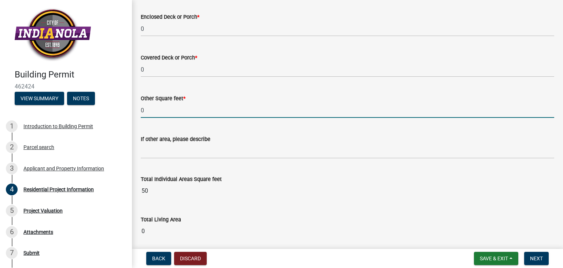
click at [415, 238] on main "Residential Project Information share Share Project Description * Demoed old st…" at bounding box center [347, 123] width 431 height 246
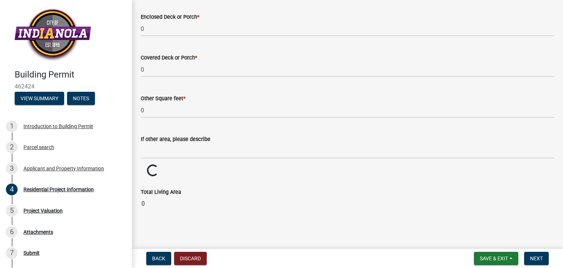
scroll to position [696, 0]
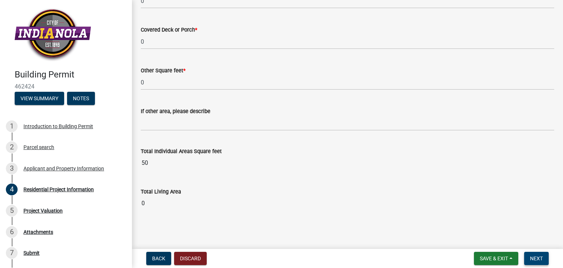
drag, startPoint x: 534, startPoint y: 250, endPoint x: 532, endPoint y: 257, distance: 7.3
click at [533, 253] on nav "Back Discard Save & Exit Save Save & Exit Next" at bounding box center [347, 258] width 431 height 19
click at [532, 257] on span "Next" at bounding box center [536, 258] width 13 height 6
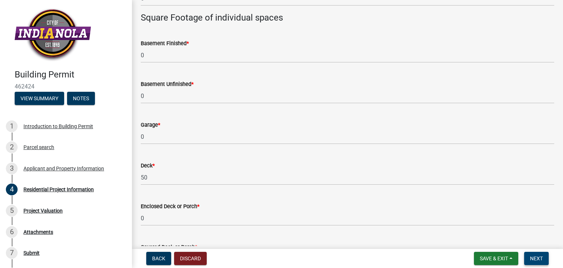
scroll to position [475, 0]
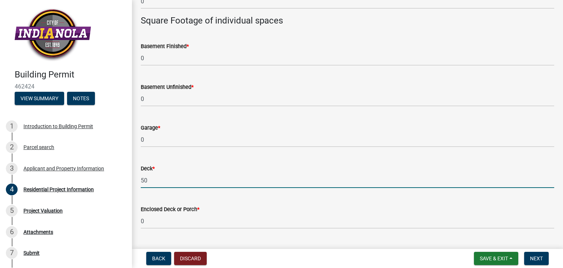
click at [156, 184] on input "50" at bounding box center [348, 180] width 414 height 15
type input "0"
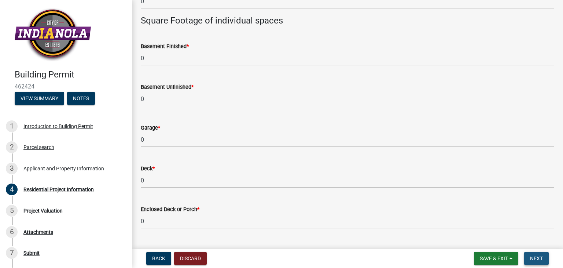
click at [538, 256] on span "Next" at bounding box center [536, 258] width 13 height 6
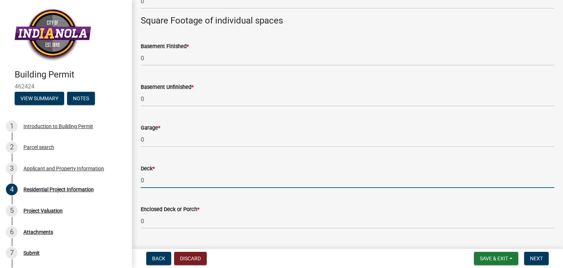
click at [166, 182] on input "0" at bounding box center [348, 180] width 414 height 15
click at [544, 260] on button "Next" at bounding box center [537, 258] width 25 height 13
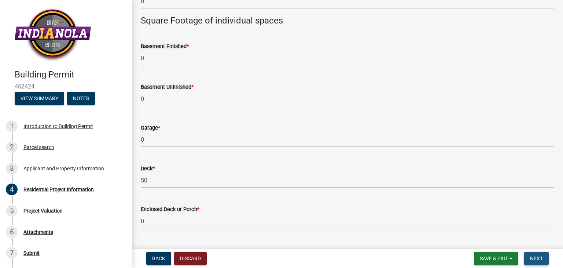
click at [534, 254] on button "Next" at bounding box center [537, 258] width 25 height 13
click at [146, 172] on div "Deck *" at bounding box center [348, 168] width 414 height 9
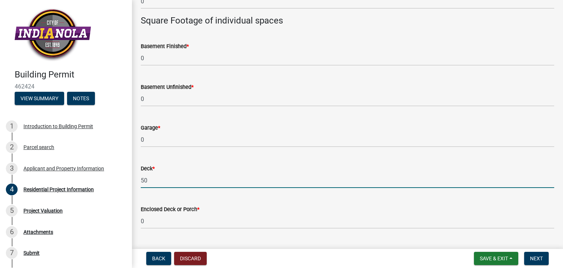
click at [154, 179] on input "50" at bounding box center [348, 180] width 414 height 15
type input "5"
type input "0"
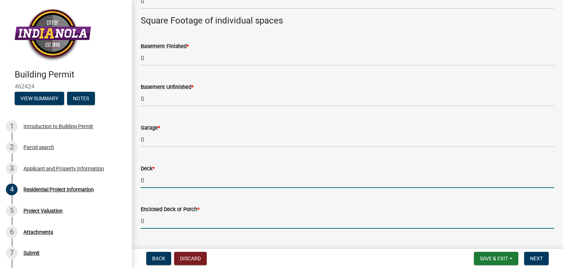
click at [227, 214] on input "0" at bounding box center [348, 220] width 414 height 15
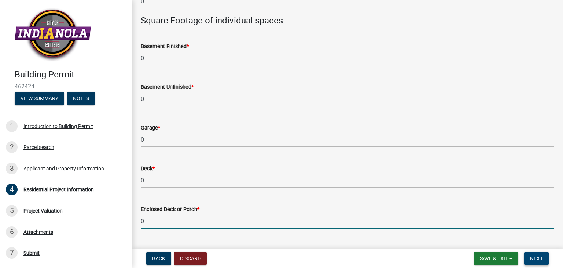
click at [540, 260] on span "Next" at bounding box center [536, 258] width 13 height 6
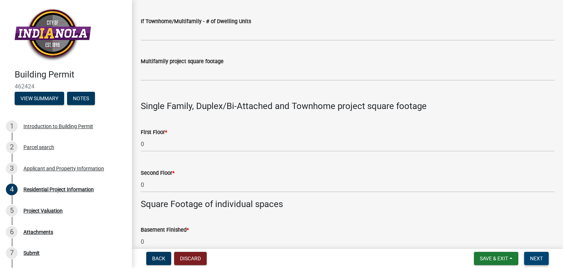
scroll to position [72, 0]
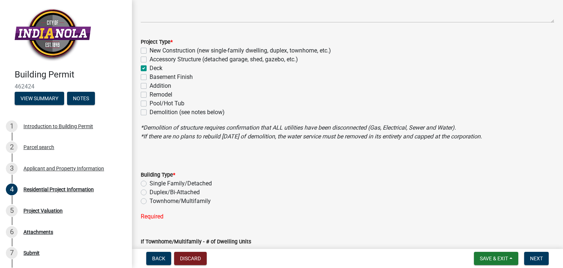
click at [150, 183] on label "Single Family/Detached" at bounding box center [181, 183] width 62 height 9
click at [150, 183] on input "Single Family/Detached" at bounding box center [152, 181] width 5 height 5
radio input "true"
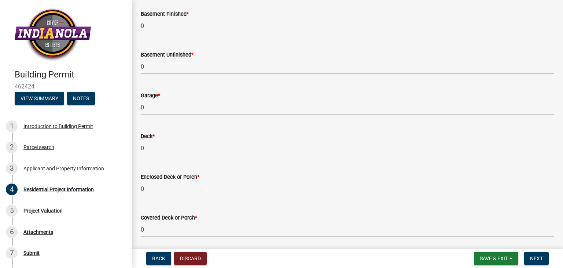
scroll to position [512, 0]
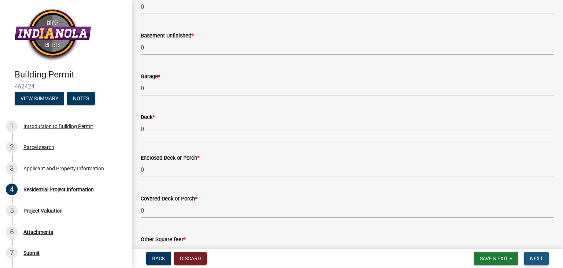
click at [534, 257] on span "Next" at bounding box center [536, 258] width 13 height 6
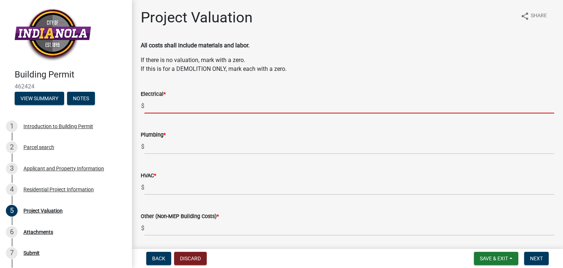
click at [179, 104] on input "text" at bounding box center [350, 105] width 410 height 15
type input "0"
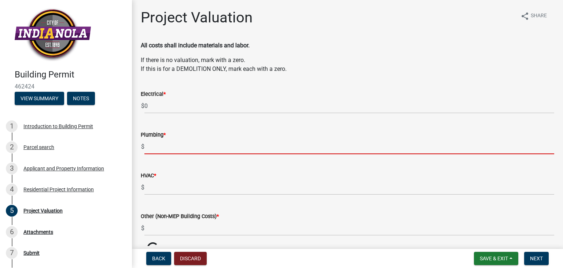
click at [165, 146] on input "text" at bounding box center [350, 146] width 410 height 15
type input "0"
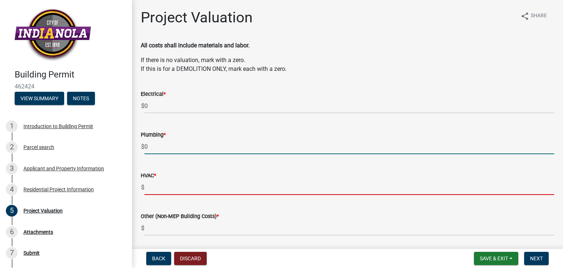
click at [157, 186] on input "text" at bounding box center [350, 187] width 410 height 15
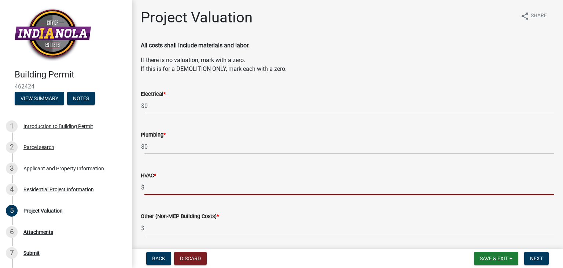
type input "0"
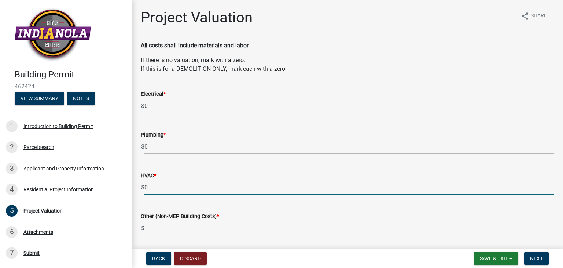
scroll to position [65, 0]
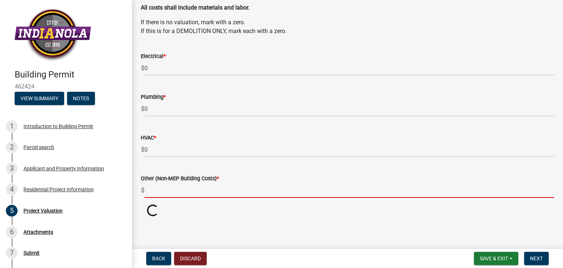
click at [154, 162] on wm-data-entity-input-list "All costs shall include materials and labor. If there is no valuation, mark wit…" at bounding box center [348, 110] width 414 height 214
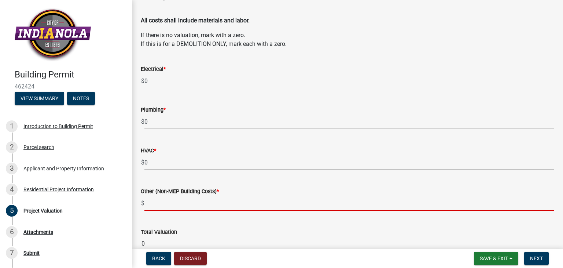
click at [151, 198] on input "text" at bounding box center [350, 203] width 410 height 15
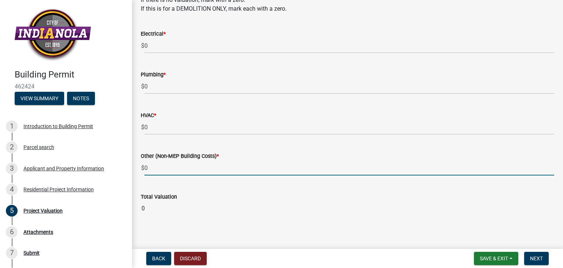
scroll to position [65, 0]
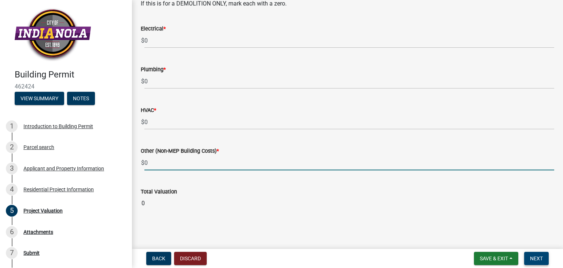
type input "0"
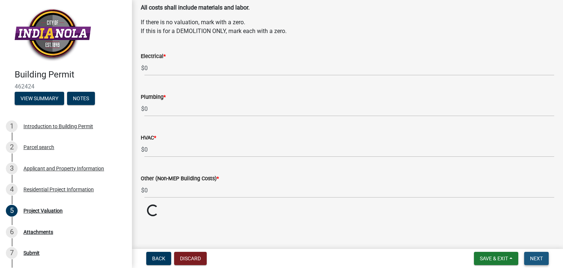
scroll to position [25, 0]
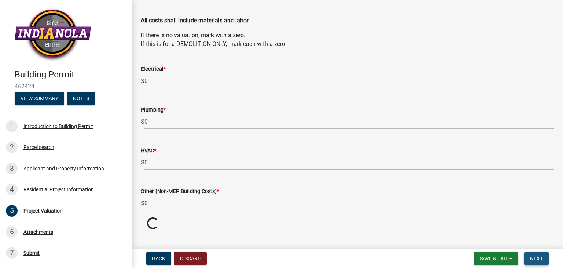
click at [540, 256] on span "Next" at bounding box center [536, 258] width 13 height 6
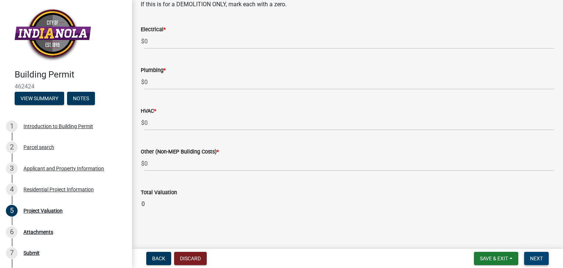
scroll to position [65, 0]
click at [541, 253] on button "Next" at bounding box center [537, 258] width 25 height 13
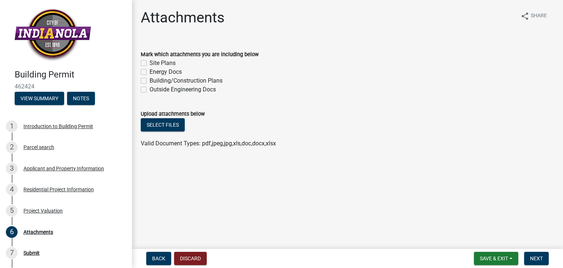
click at [187, 159] on div "Attachments share Share Mark which attachments you are including below Site Pla…" at bounding box center [347, 85] width 425 height 152
click at [185, 151] on wm-data-entity-input "Upload attachments below Select files Valid Document Types: pdf,jpeg,jpg,xls,do…" at bounding box center [348, 128] width 414 height 54
click at [546, 259] on button "Next" at bounding box center [537, 258] width 25 height 13
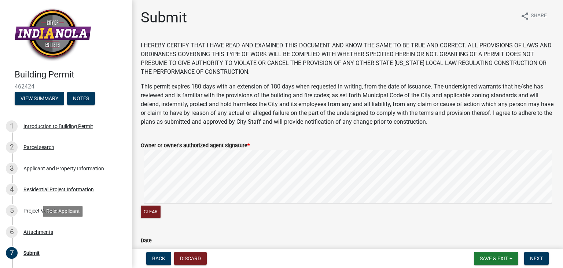
click at [123, 223] on div "Building Permit 462424 View Summary Notes 1 Introduction to Building Permit 2 P…" at bounding box center [281, 134] width 563 height 268
click at [164, 207] on div "Clear" at bounding box center [348, 184] width 414 height 69
click at [124, 182] on div "Building Permit 462424 View Summary Notes 1 Introduction to Building Permit 2 P…" at bounding box center [281, 134] width 563 height 268
click at [536, 257] on span "Next" at bounding box center [536, 258] width 13 height 6
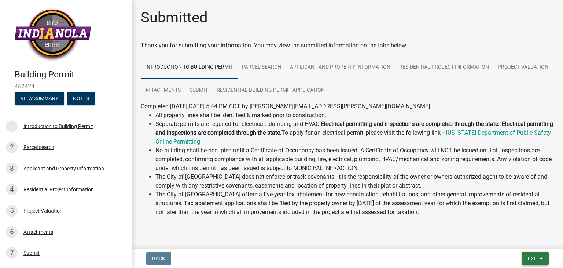
click at [535, 255] on span "Exit" at bounding box center [533, 258] width 11 height 6
click at [510, 238] on button "Save & Exit" at bounding box center [520, 239] width 59 height 18
